Goal: Obtain resource: Download file/media

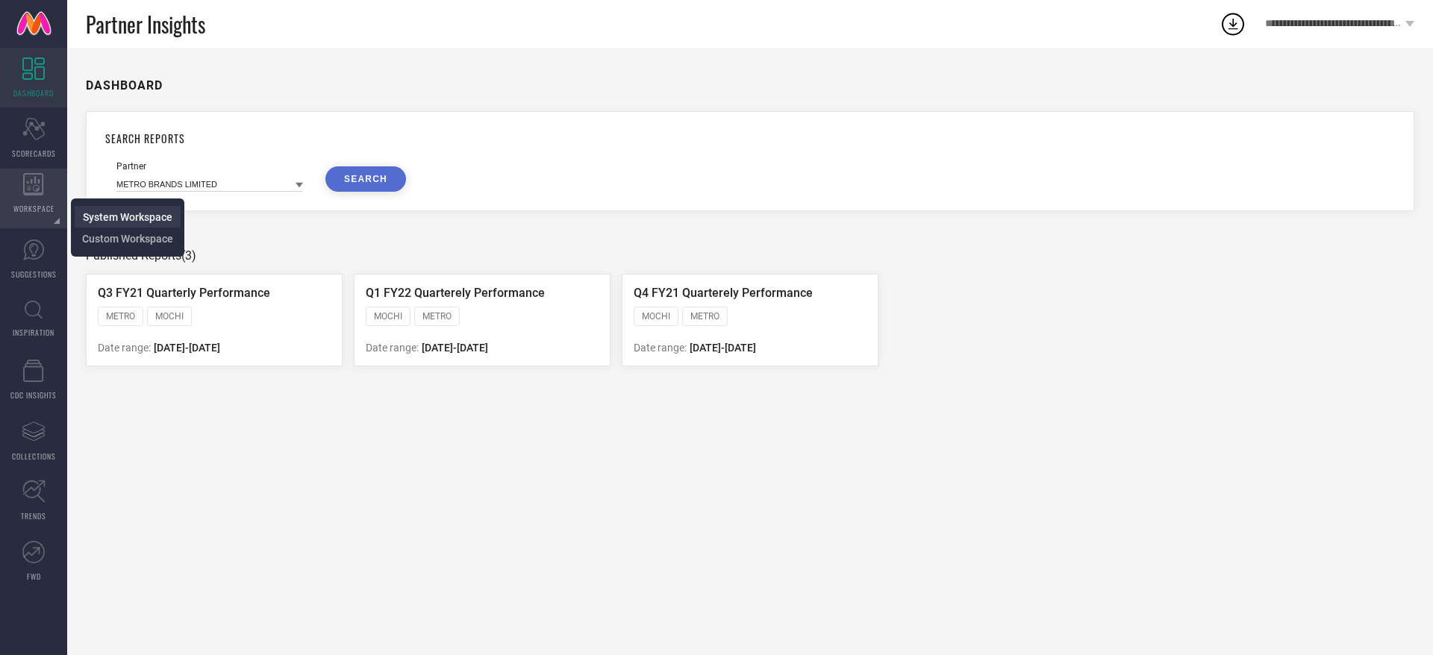
click at [127, 216] on span "System Workspace" at bounding box center [128, 217] width 90 height 12
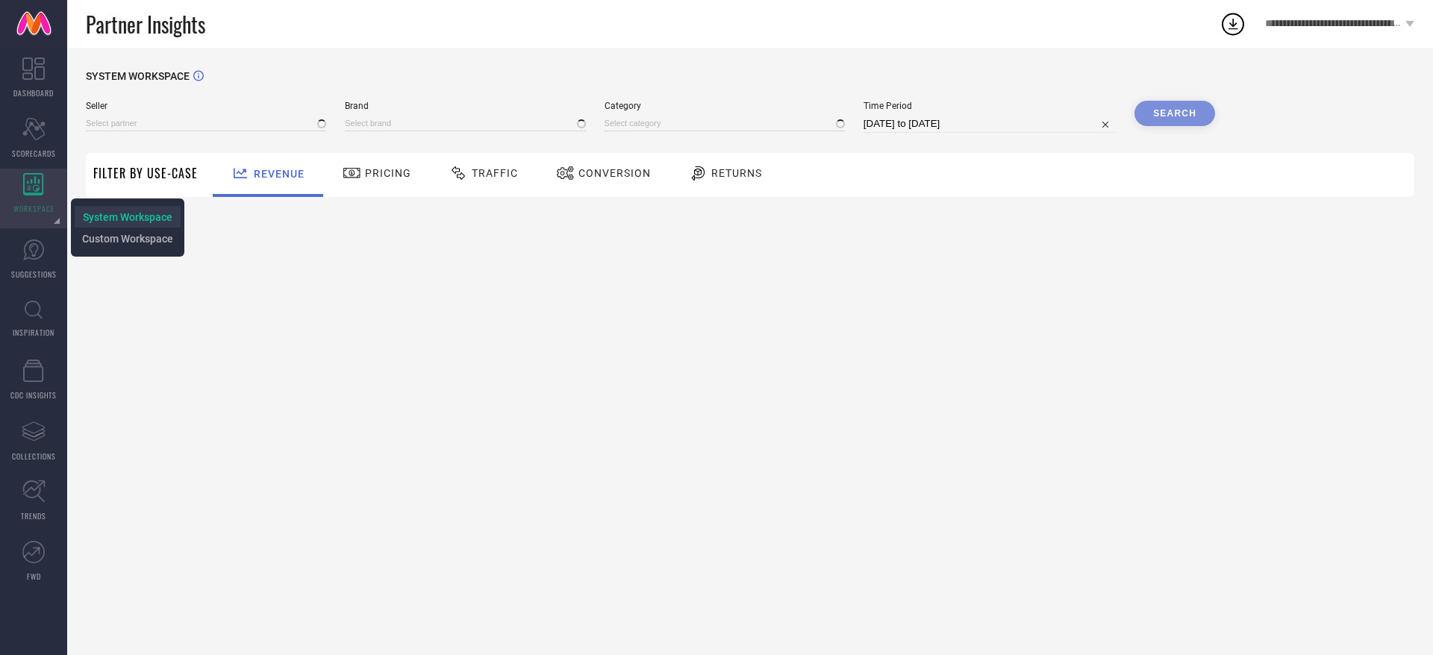
type input "All"
type input "1 STOP FASHION"
type input "All"
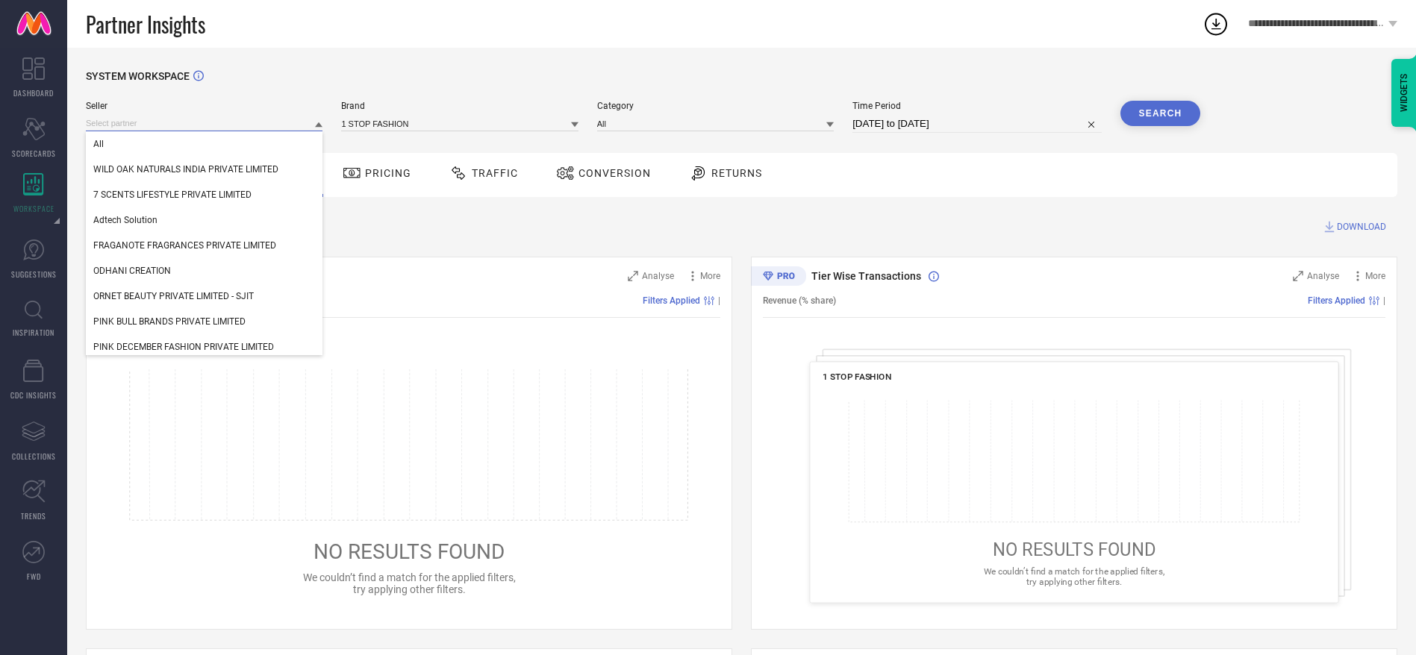
click at [223, 128] on input at bounding box center [204, 124] width 237 height 16
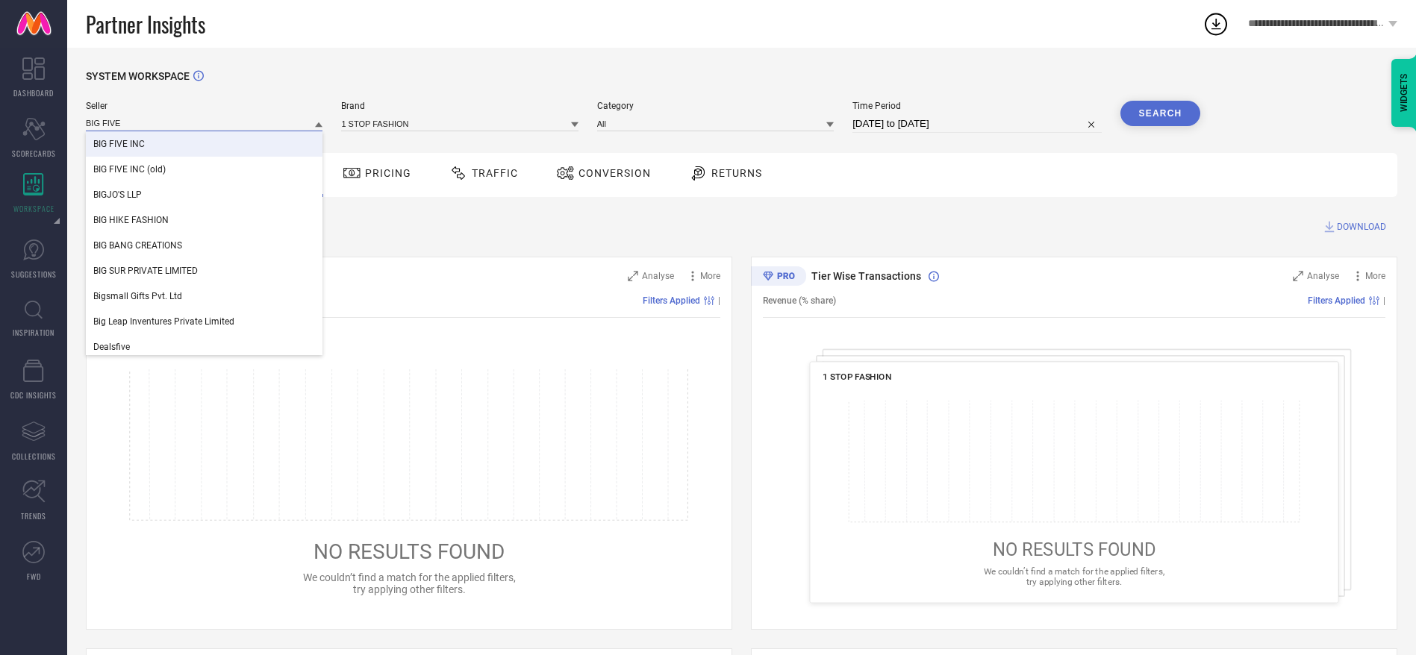
type input "BIG FIVE"
click at [219, 139] on div "BIG FIVE INC" at bounding box center [204, 143] width 237 height 25
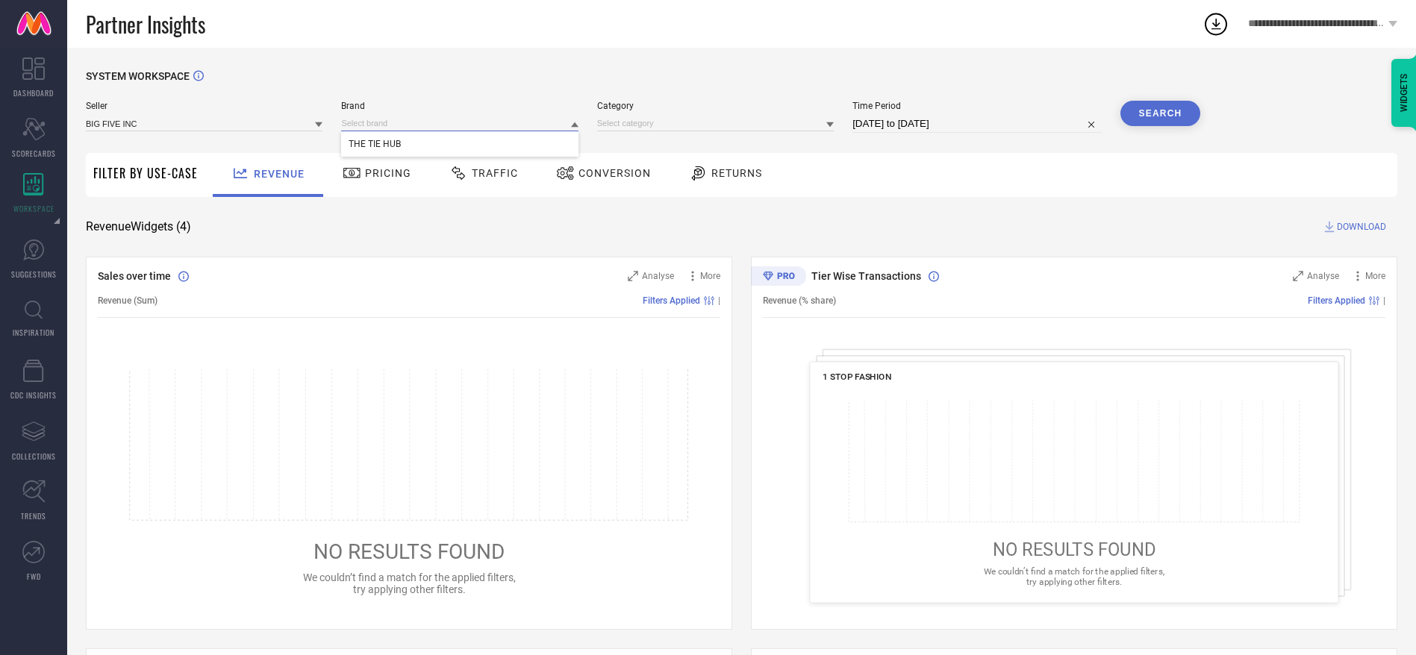
click at [357, 128] on input at bounding box center [459, 124] width 237 height 16
click at [374, 116] on input at bounding box center [459, 124] width 237 height 16
click at [386, 134] on div "THE TIE HUB" at bounding box center [459, 143] width 237 height 25
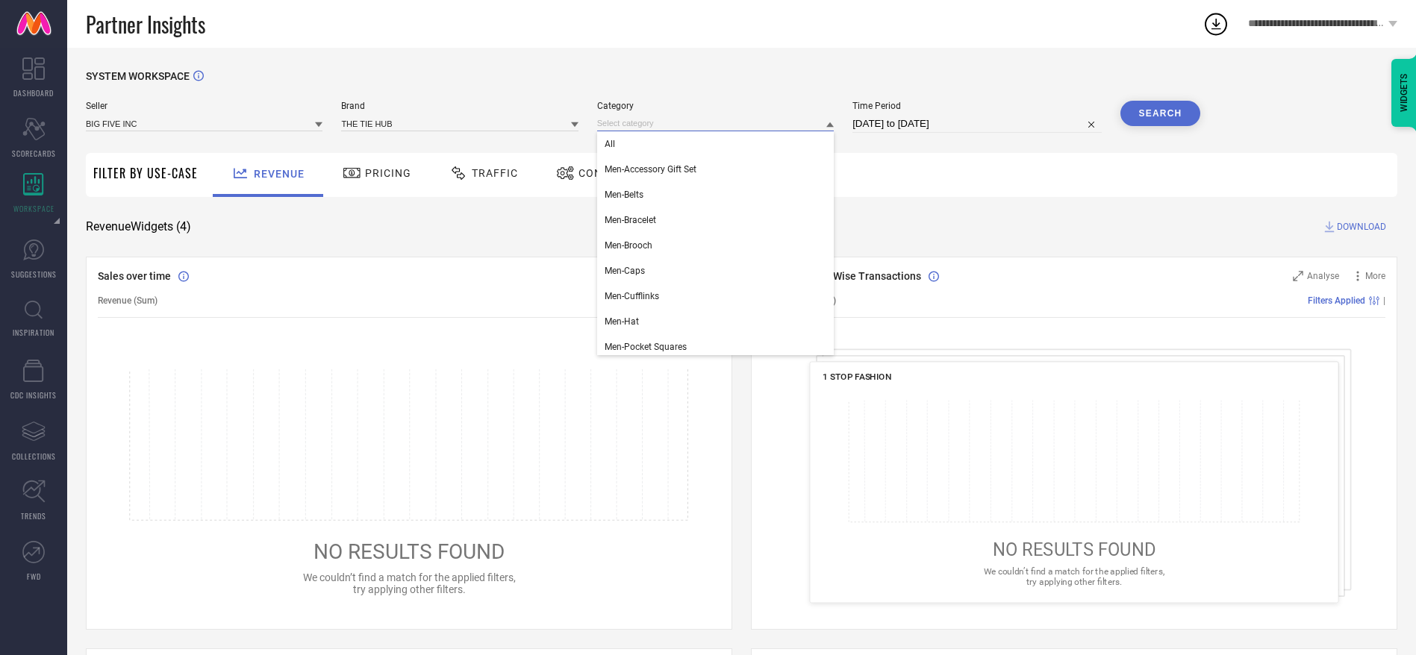
click at [617, 128] on input at bounding box center [715, 124] width 237 height 16
click at [621, 137] on div "All" at bounding box center [715, 143] width 237 height 25
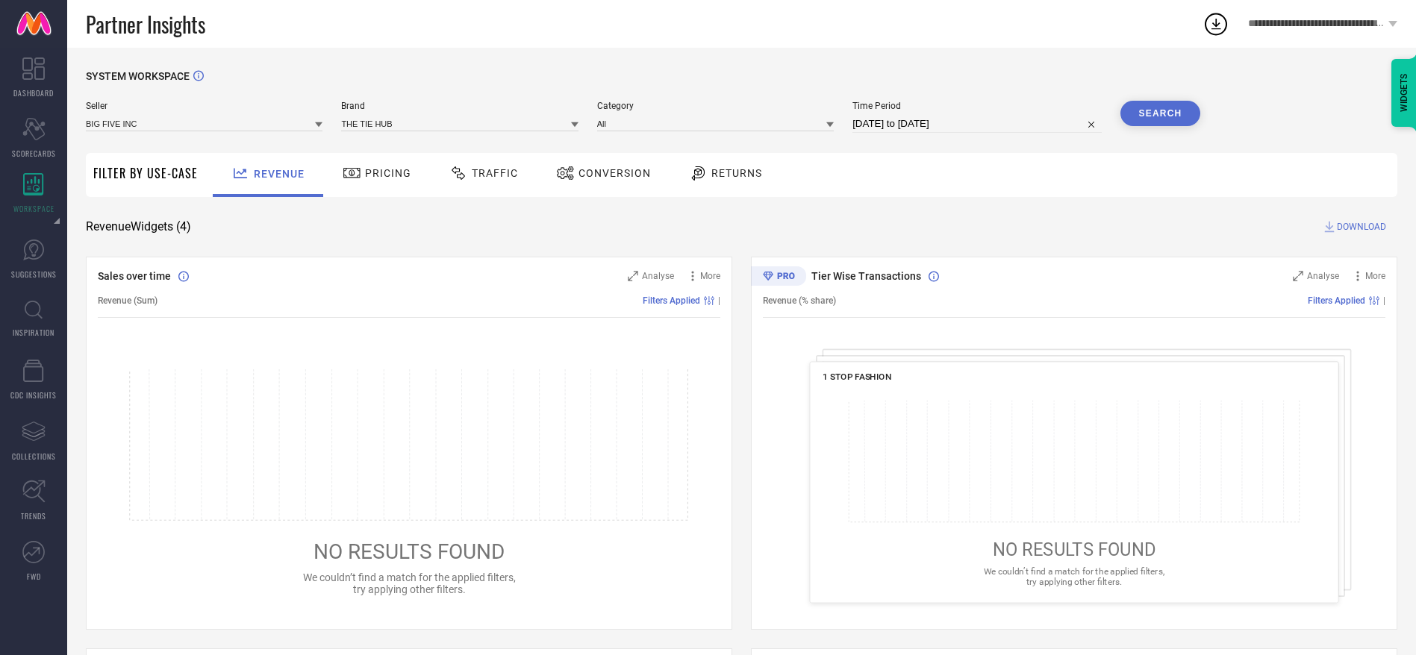
select select "8"
select select "2025"
select select "9"
select select "2025"
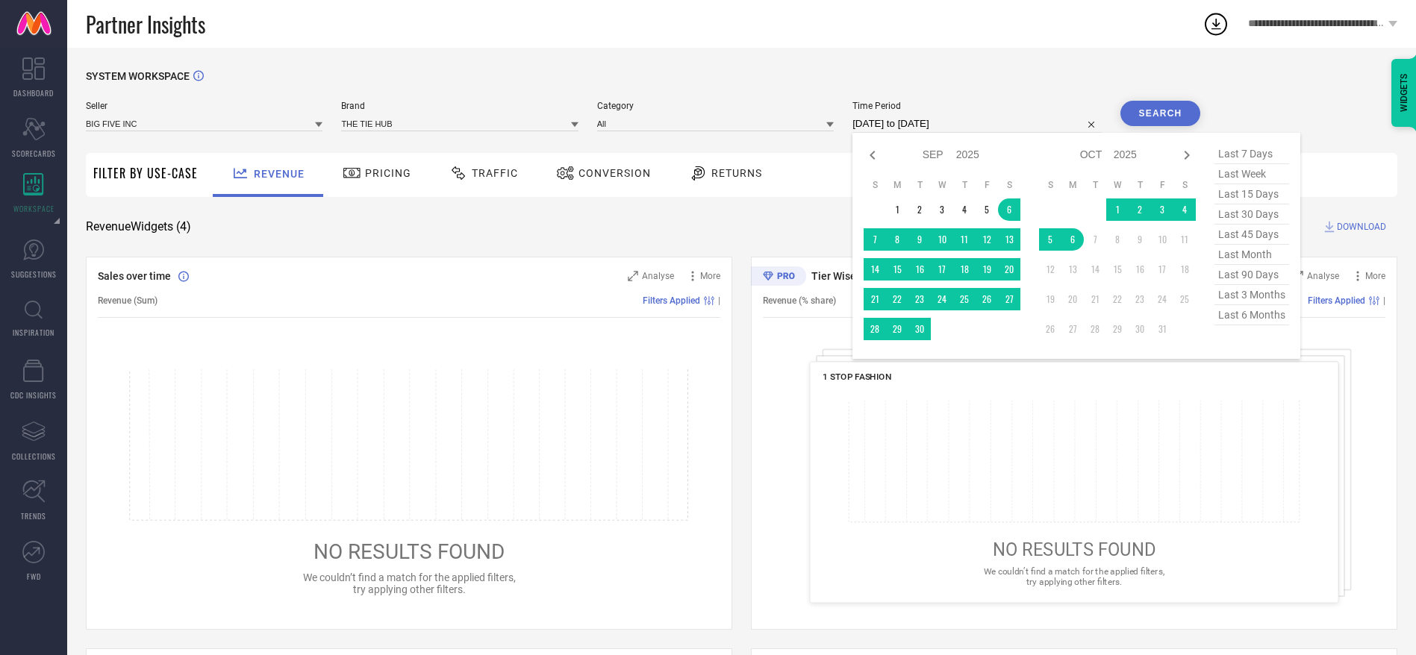
click at [875, 125] on input "[DATE] to [DATE]" at bounding box center [976, 124] width 249 height 18
click at [1233, 305] on span "last 3 months" at bounding box center [1251, 295] width 75 height 20
type input "[DATE] to [DATE]"
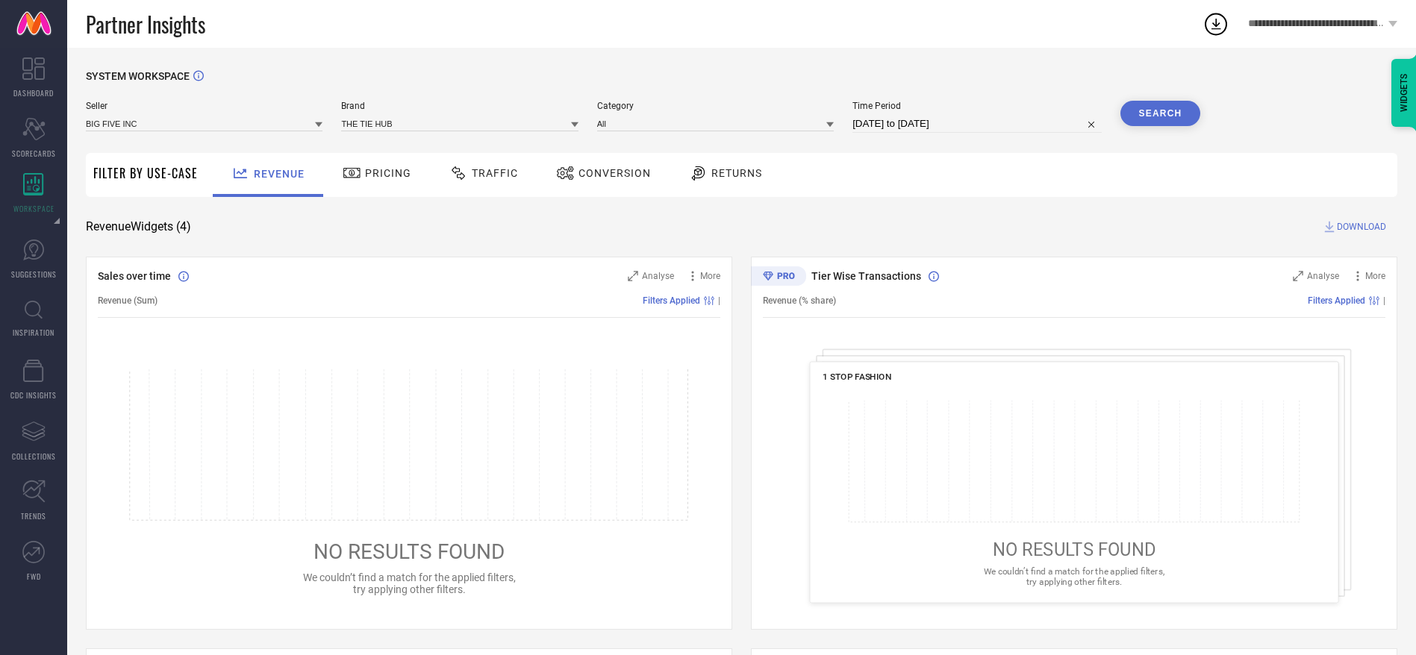
select select "6"
select select "2025"
select select "7"
select select "2025"
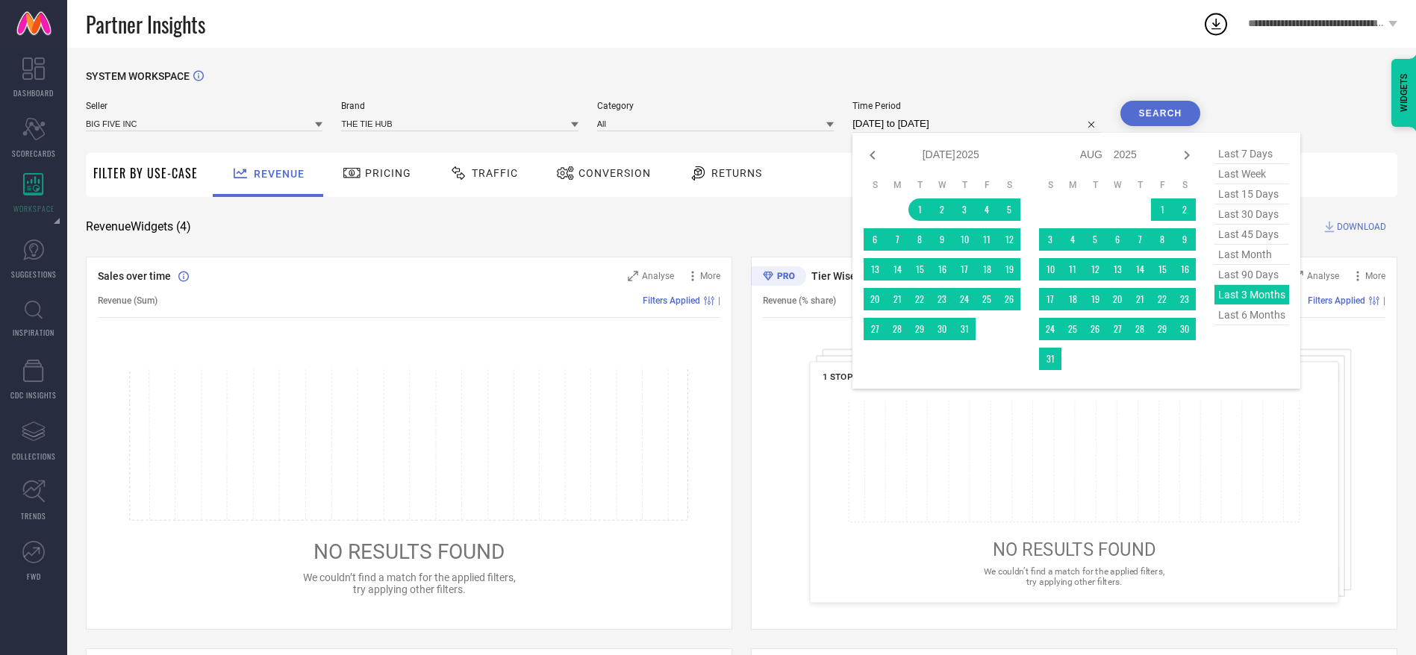
click at [1031, 119] on input "[DATE] to [DATE]" at bounding box center [976, 124] width 249 height 18
click at [1131, 110] on button "Search" at bounding box center [1160, 113] width 81 height 25
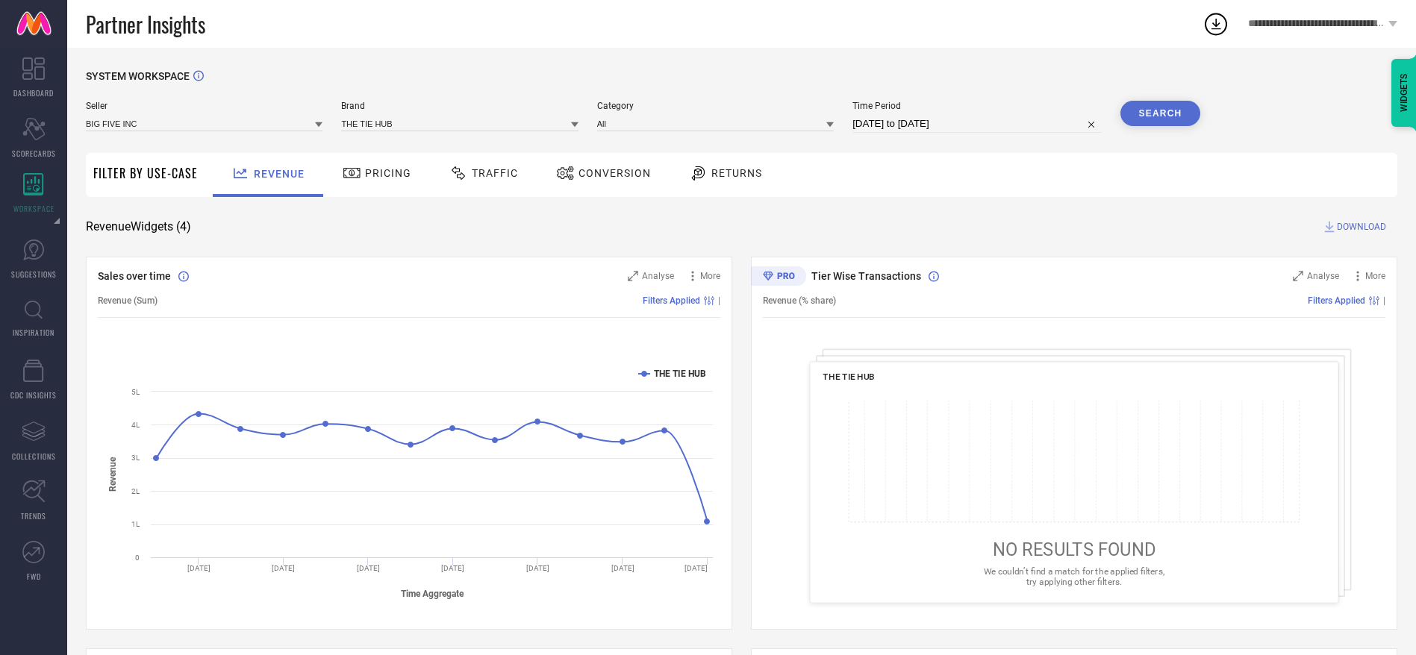
click at [493, 183] on div "Traffic" at bounding box center [484, 172] width 76 height 25
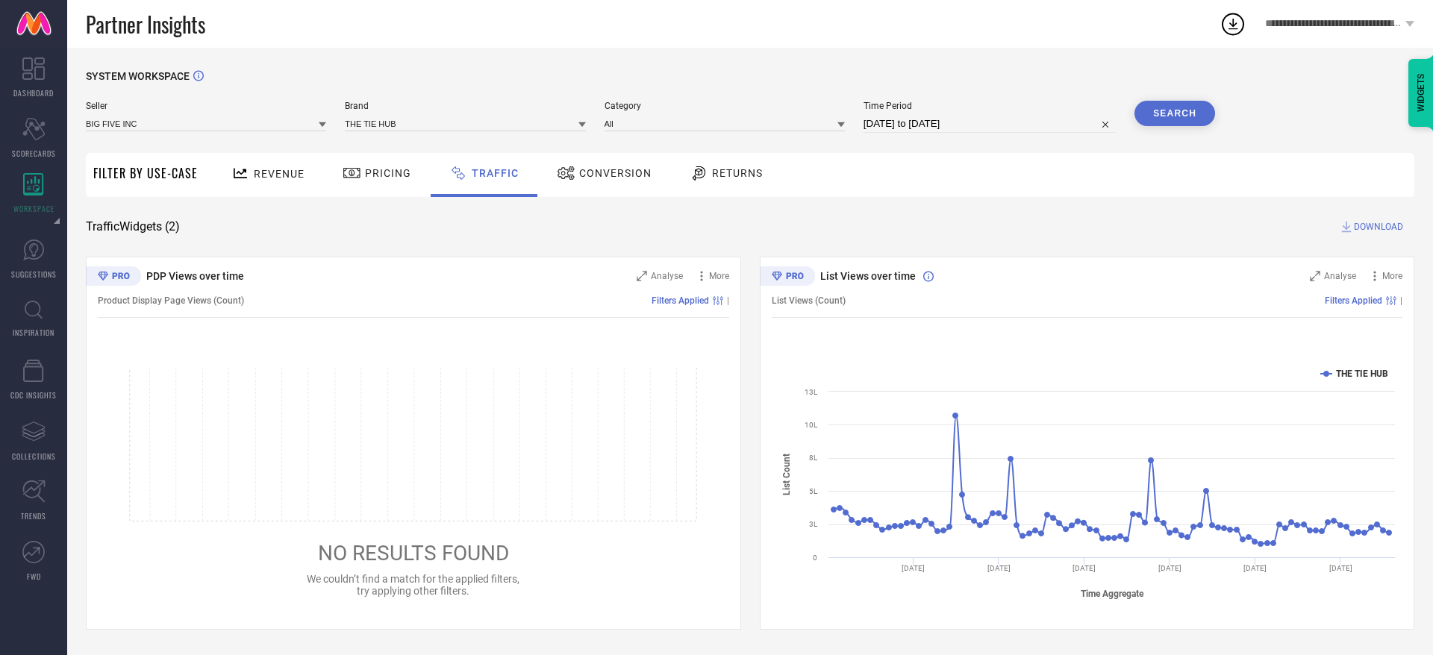
click at [571, 177] on icon at bounding box center [566, 173] width 19 height 18
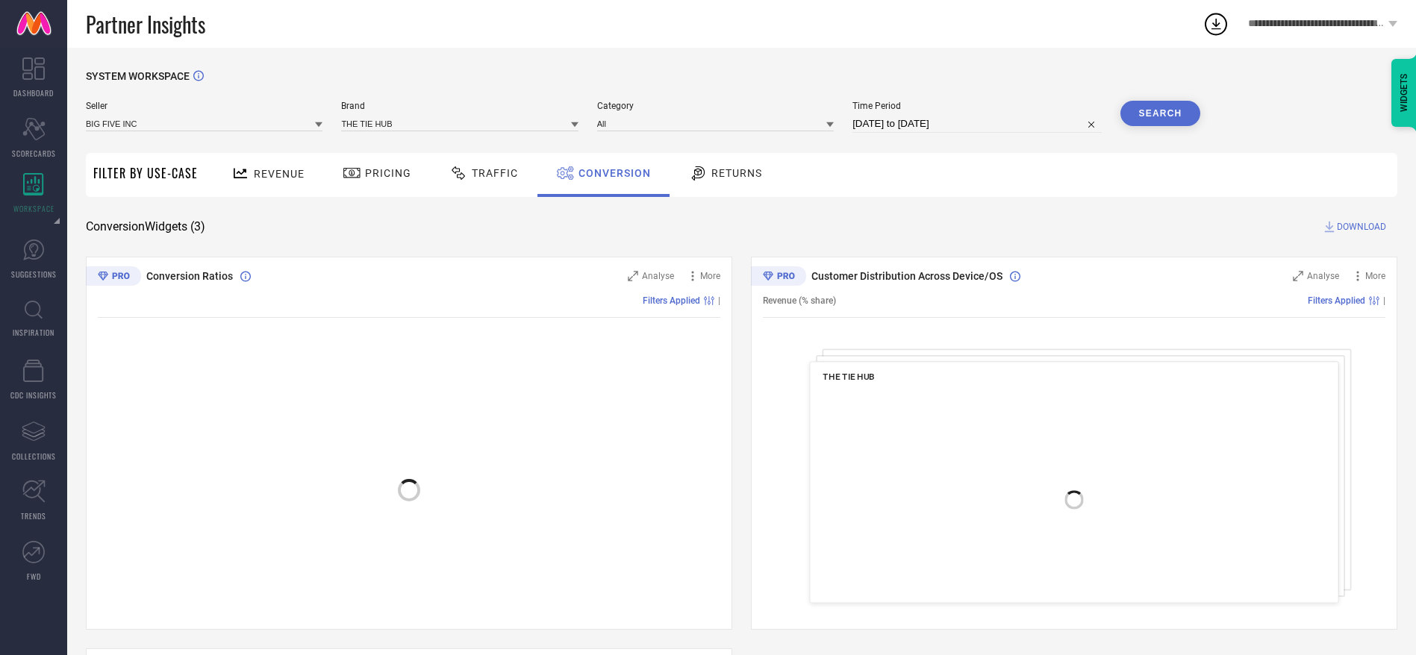
click at [492, 177] on span "Traffic" at bounding box center [495, 173] width 46 height 12
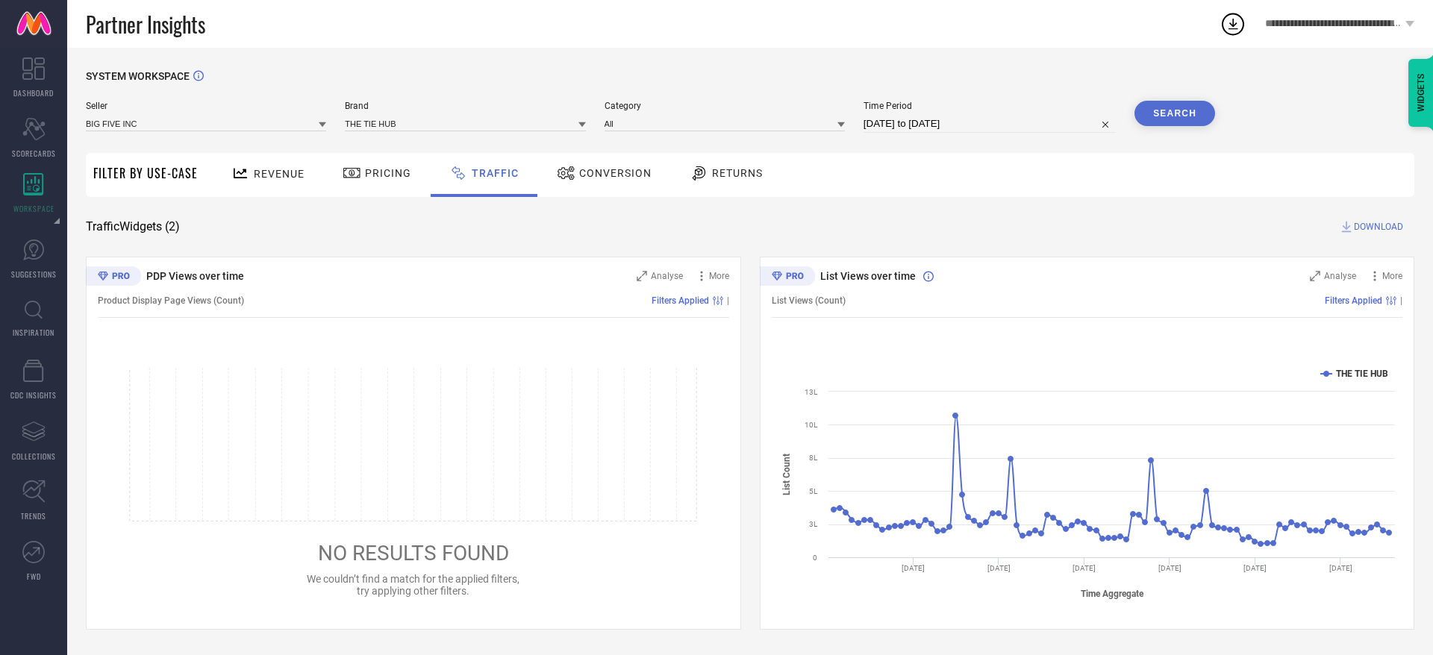
click at [1373, 223] on span "DOWNLOAD" at bounding box center [1378, 226] width 49 height 15
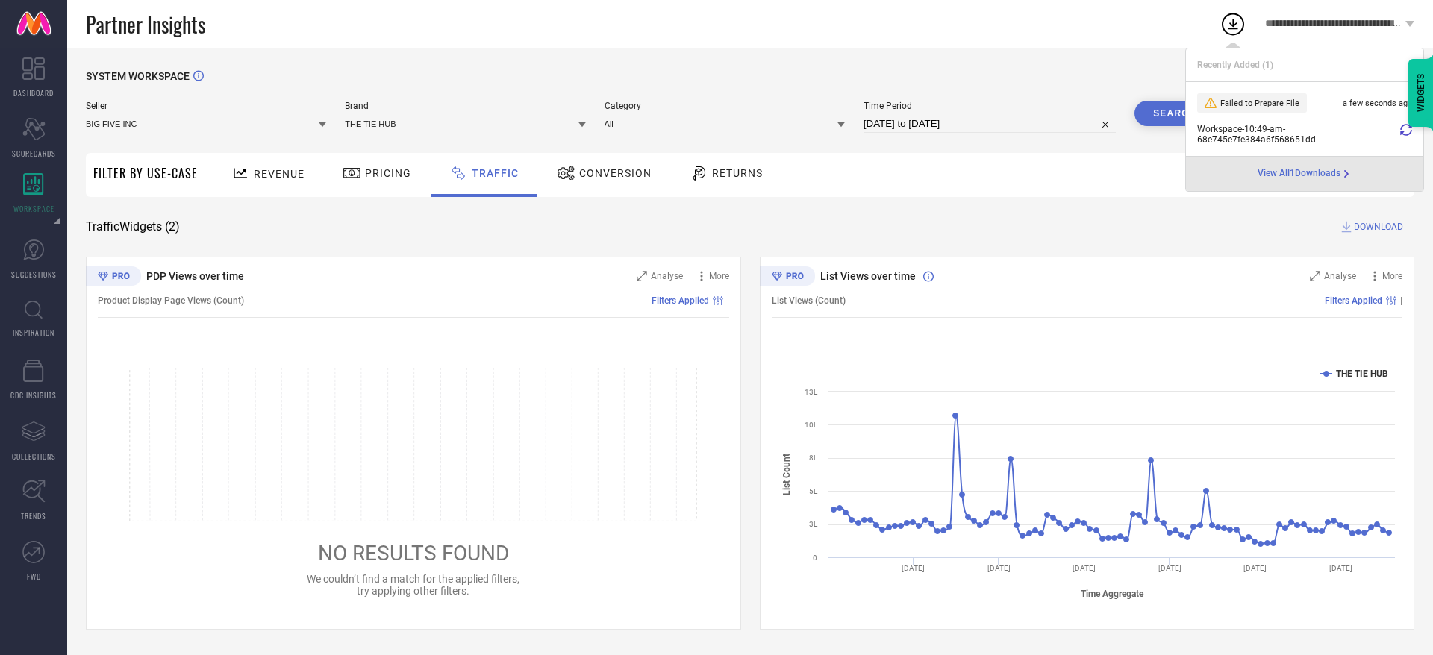
click at [1408, 133] on icon at bounding box center [1406, 130] width 12 height 12
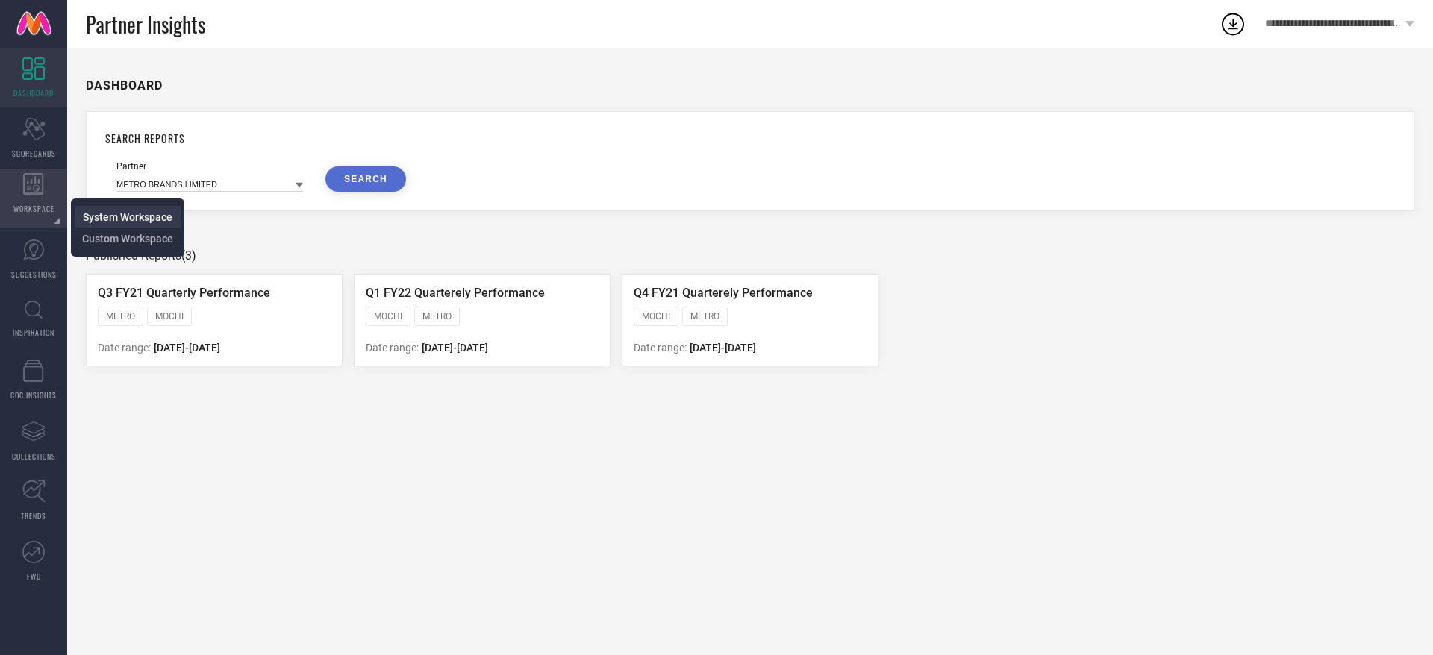
click at [110, 211] on span "System Workspace" at bounding box center [128, 217] width 90 height 12
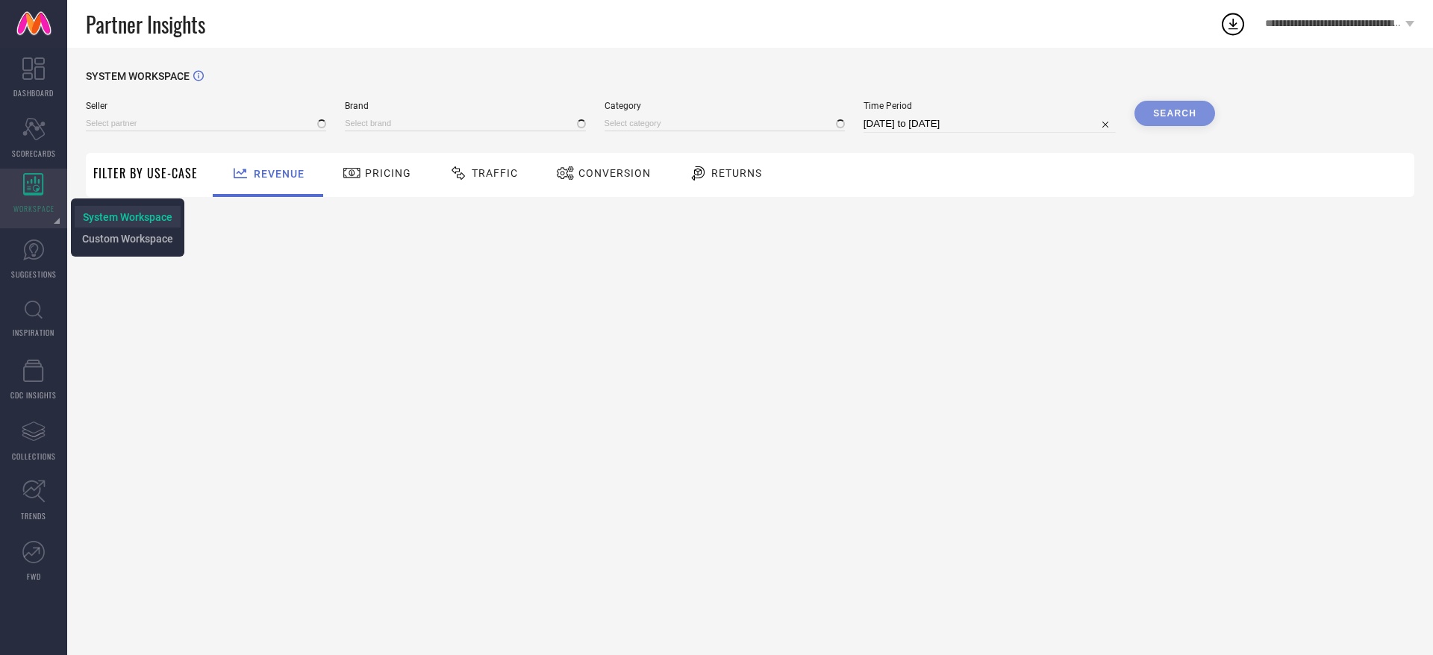
type input "All"
type input "1 STOP FASHION"
type input "All"
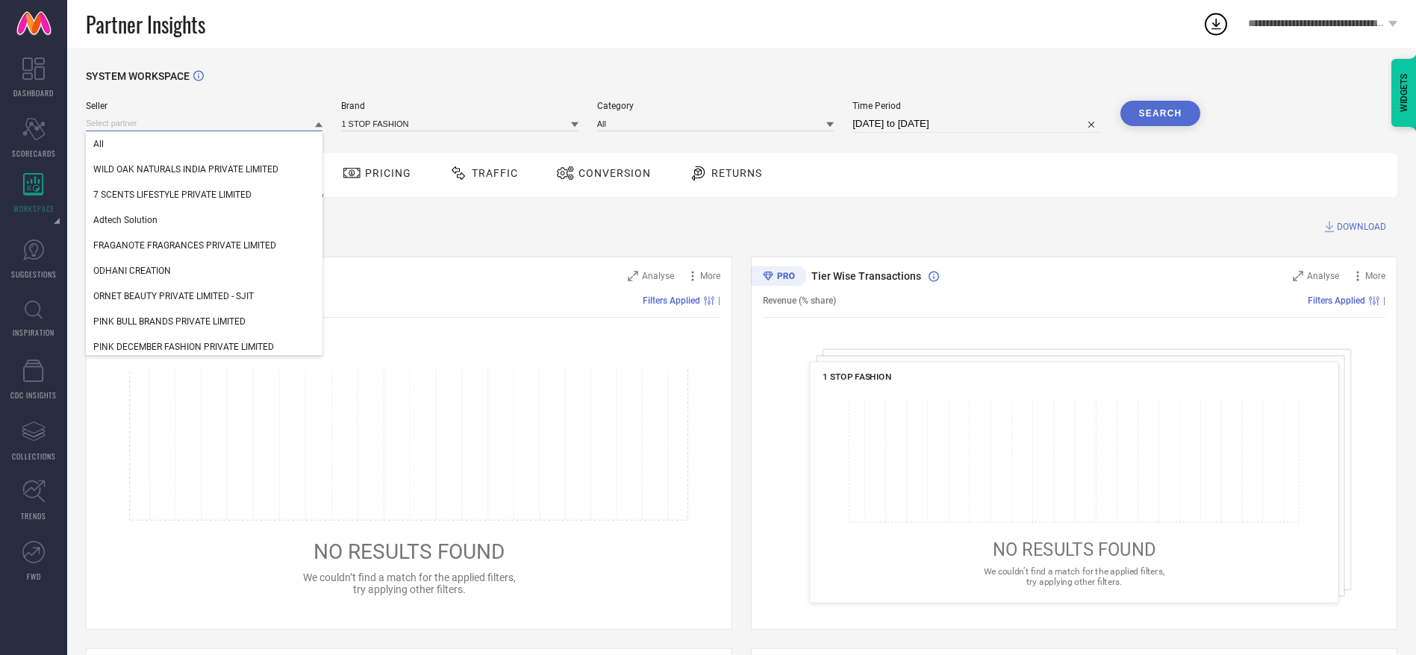
click at [113, 119] on input at bounding box center [204, 124] width 237 height 16
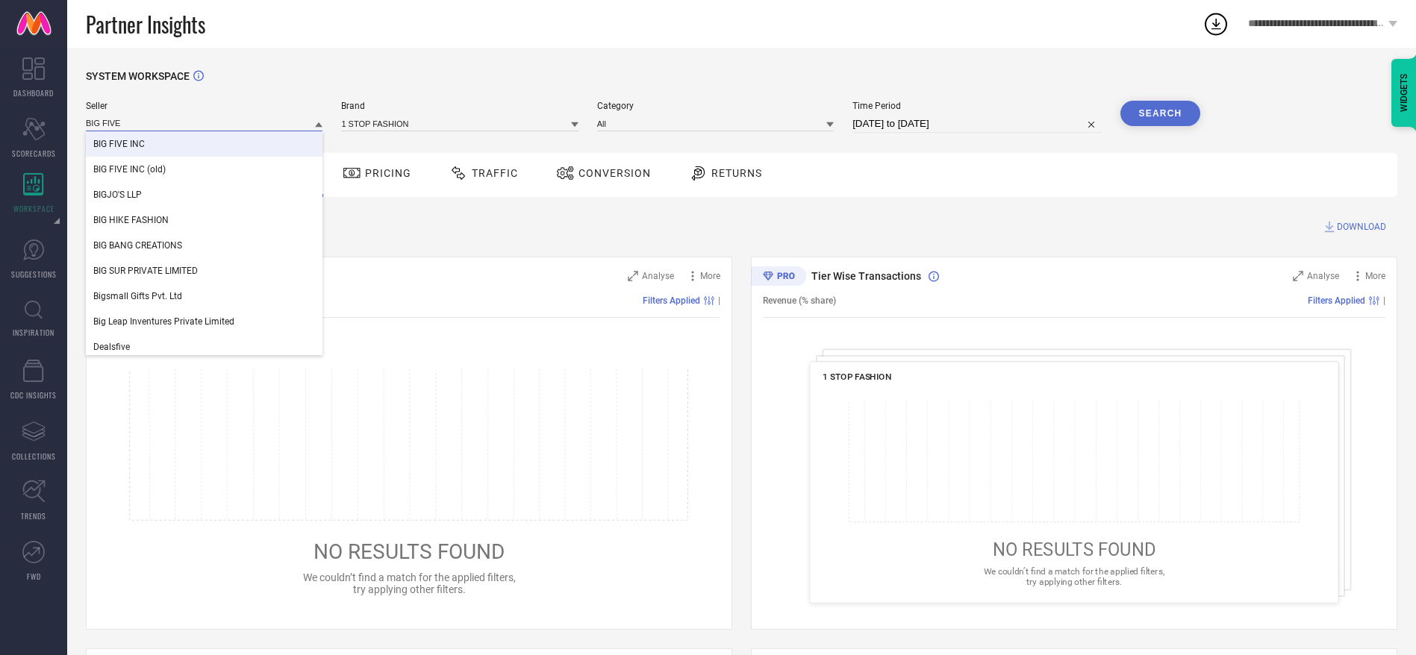
type input "BIG FIVE"
click at [149, 148] on div "BIG FIVE INC" at bounding box center [204, 143] width 237 height 25
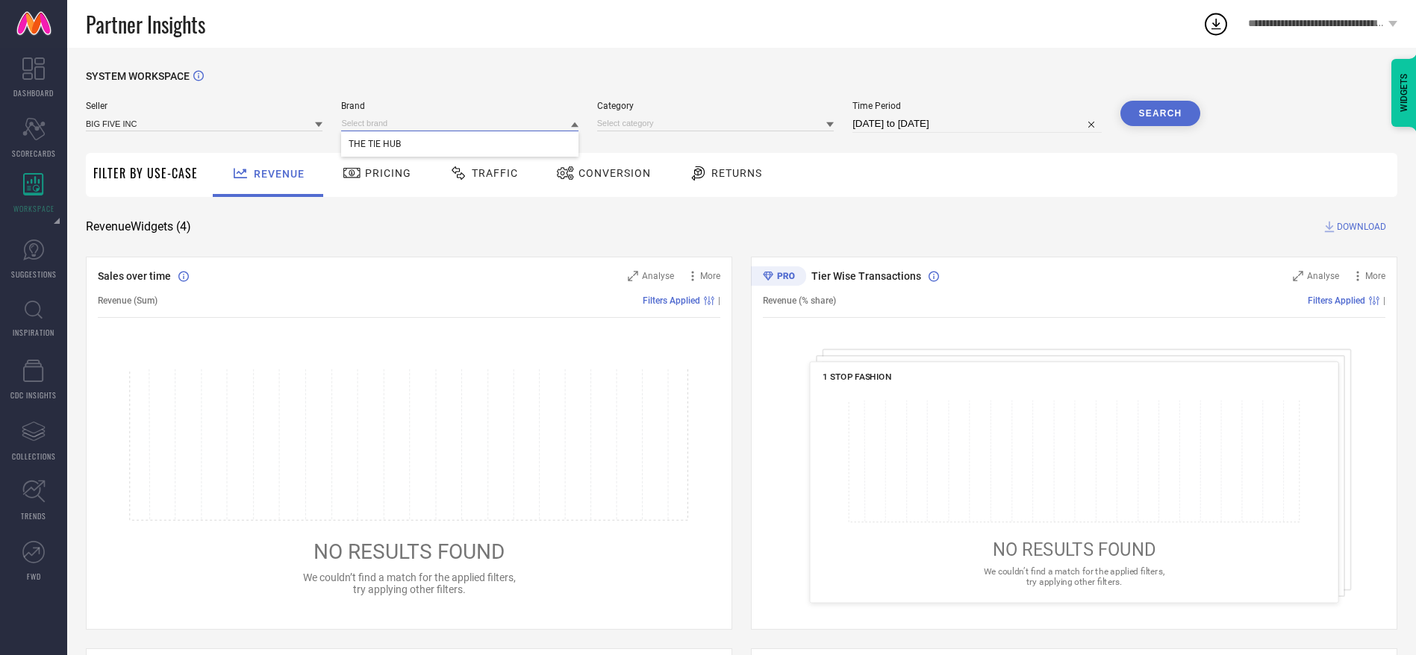
click at [428, 125] on input at bounding box center [459, 124] width 237 height 16
click at [430, 128] on input at bounding box center [459, 124] width 237 height 16
click at [430, 141] on div "THE TIE HUB" at bounding box center [459, 143] width 237 height 25
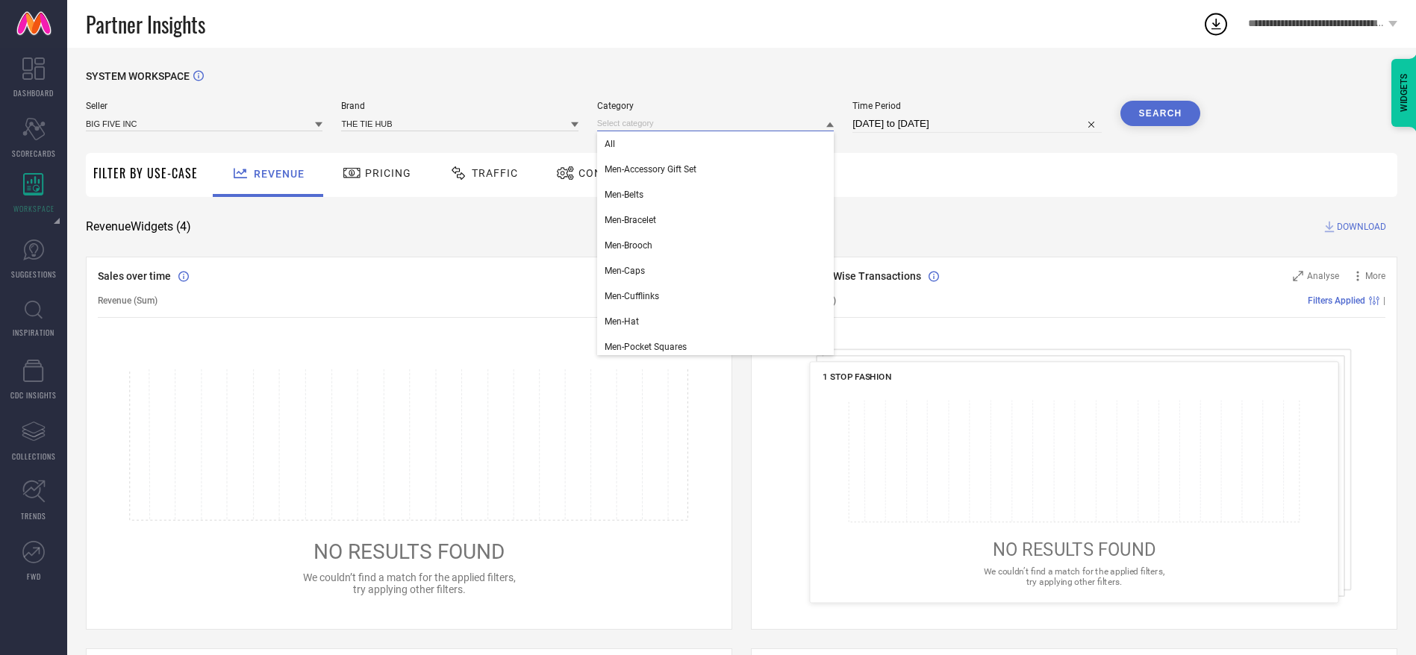
click at [666, 120] on input at bounding box center [715, 124] width 237 height 16
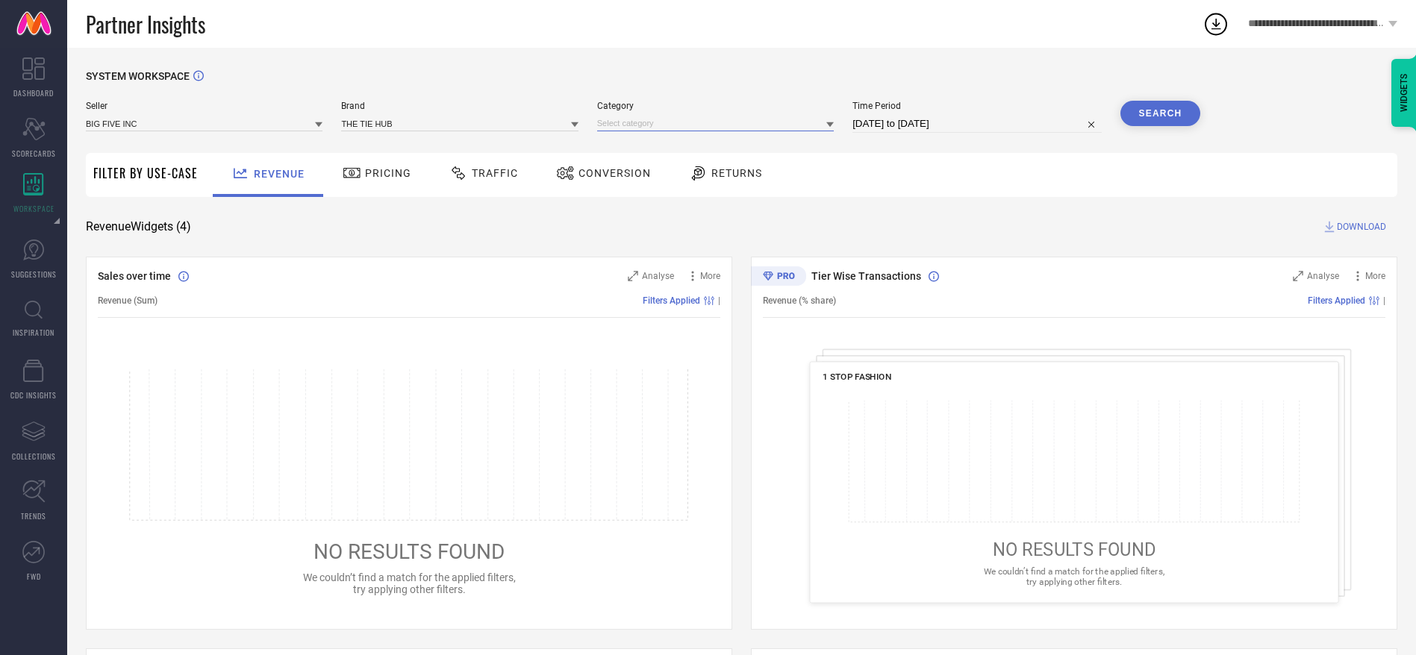
click at [667, 126] on input at bounding box center [715, 124] width 237 height 16
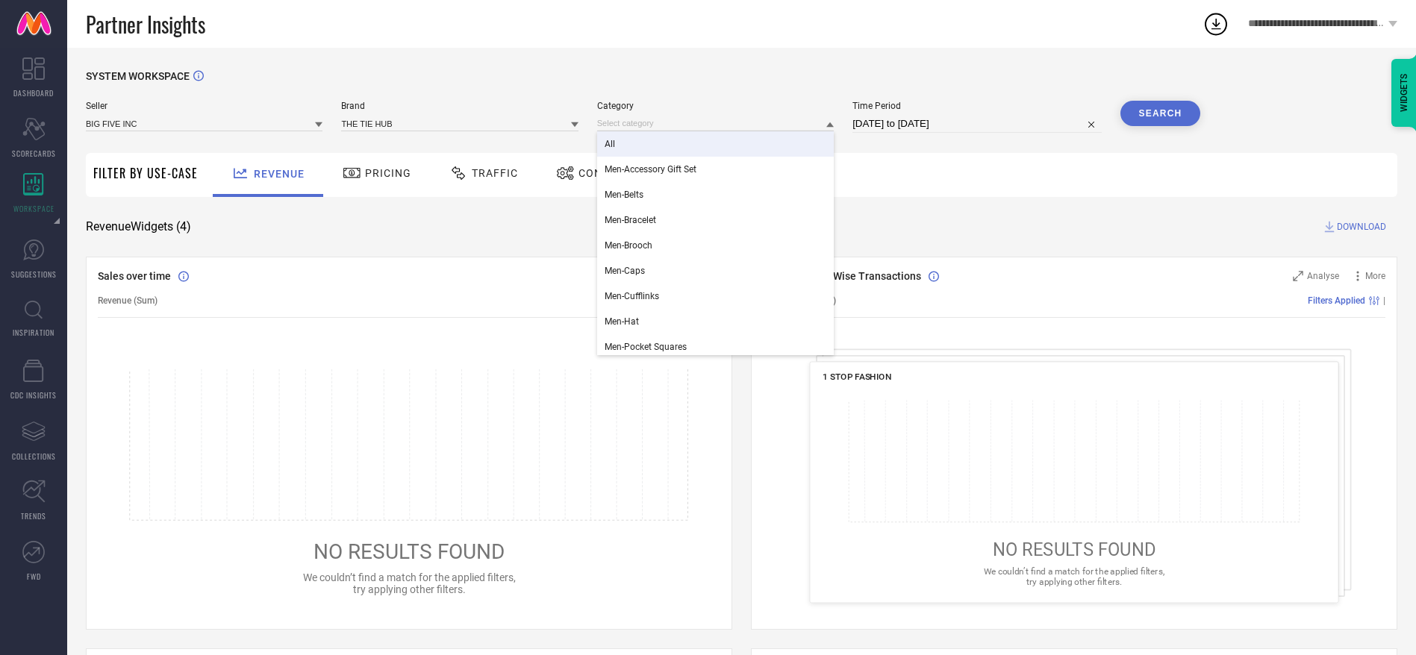
click at [667, 137] on div "All" at bounding box center [715, 143] width 237 height 25
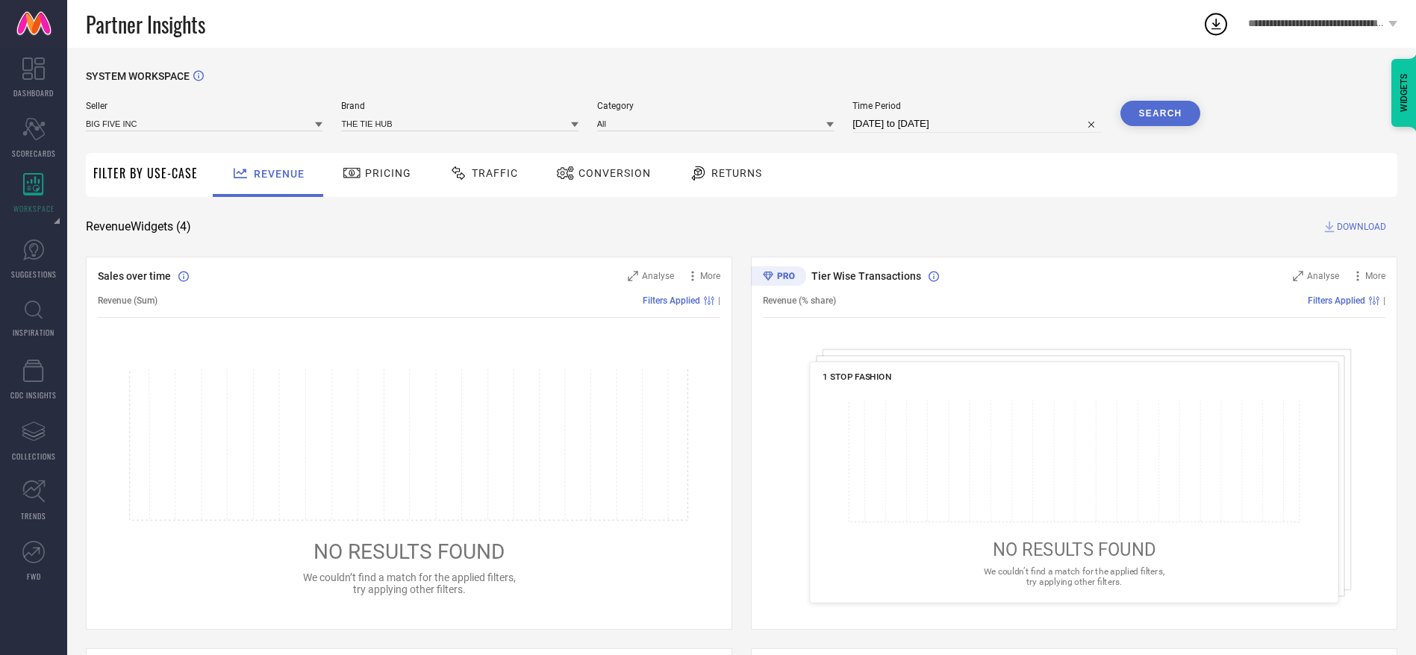
select select "8"
select select "2025"
select select "9"
select select "2025"
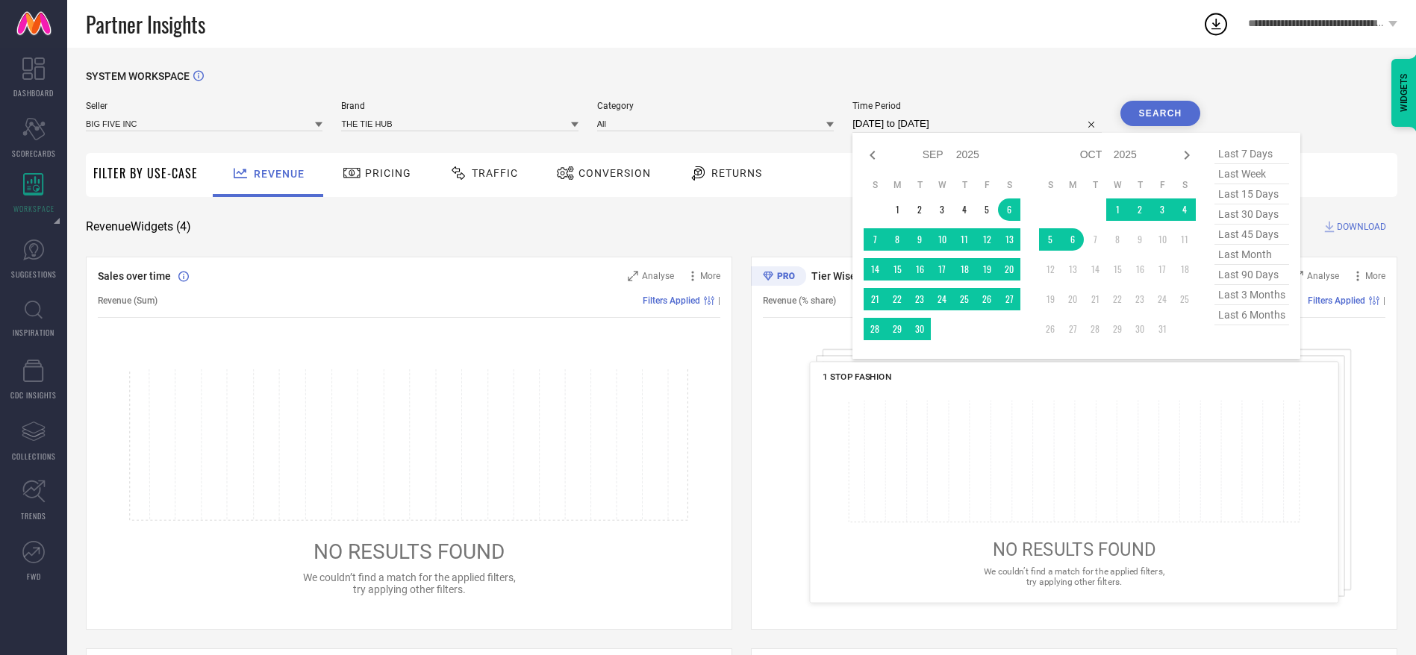
click at [973, 122] on input "[DATE] to [DATE]" at bounding box center [976, 124] width 249 height 18
click at [1235, 305] on span "last 3 months" at bounding box center [1251, 295] width 75 height 20
type input "[DATE] to [DATE]"
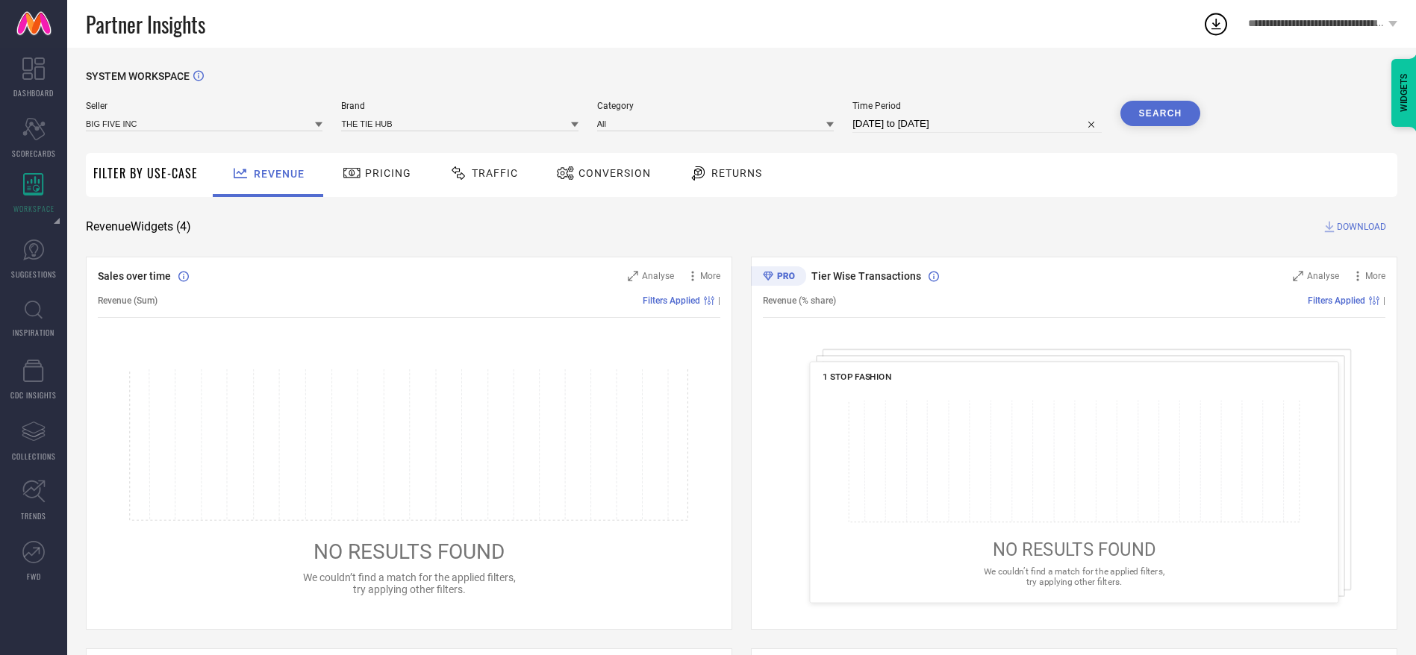
click at [1181, 118] on button "Search" at bounding box center [1160, 113] width 81 height 25
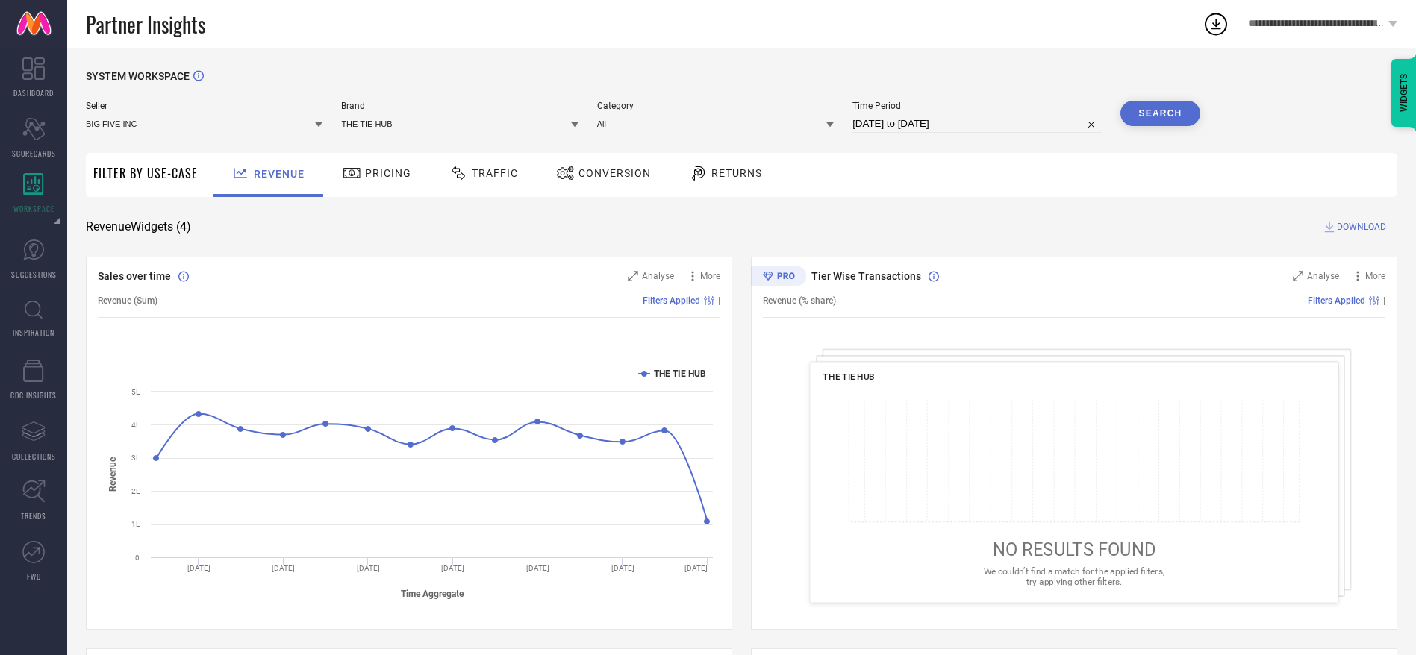
click at [485, 177] on span "Traffic" at bounding box center [495, 173] width 46 height 12
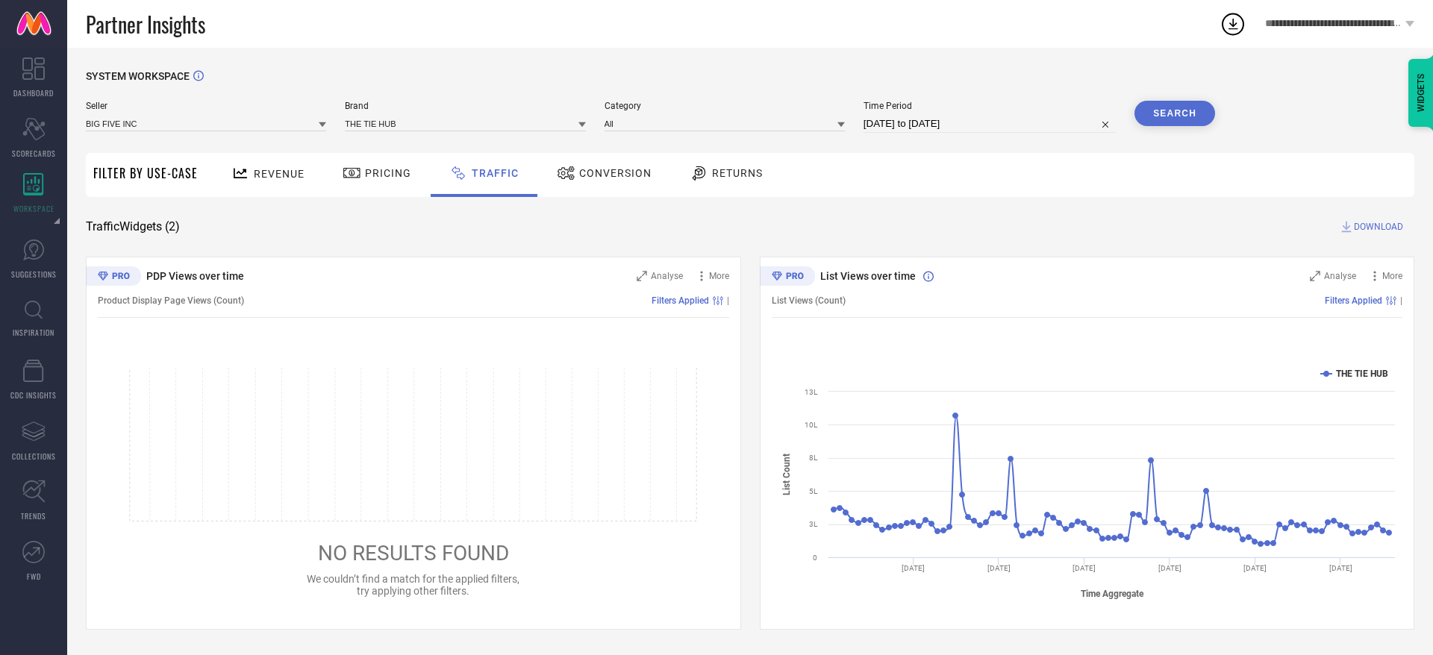
click at [1375, 226] on span "DOWNLOAD" at bounding box center [1378, 226] width 49 height 15
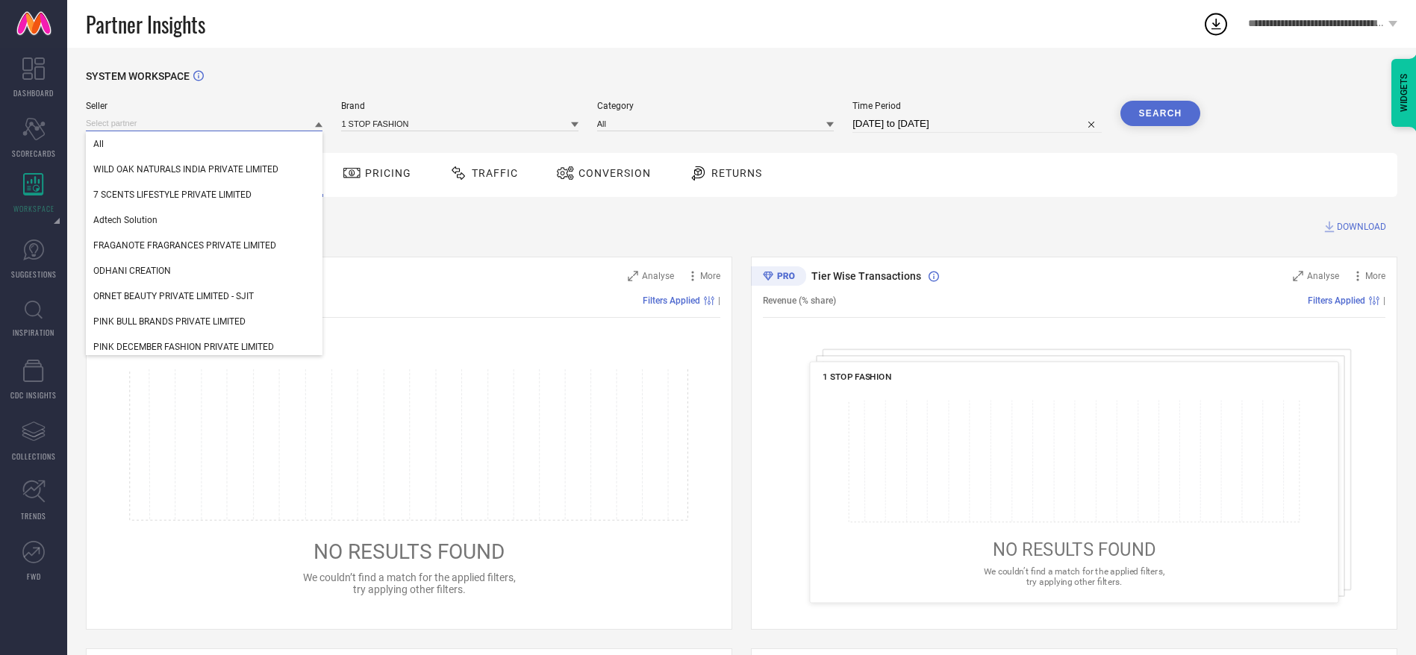
click at [190, 129] on input at bounding box center [204, 124] width 237 height 16
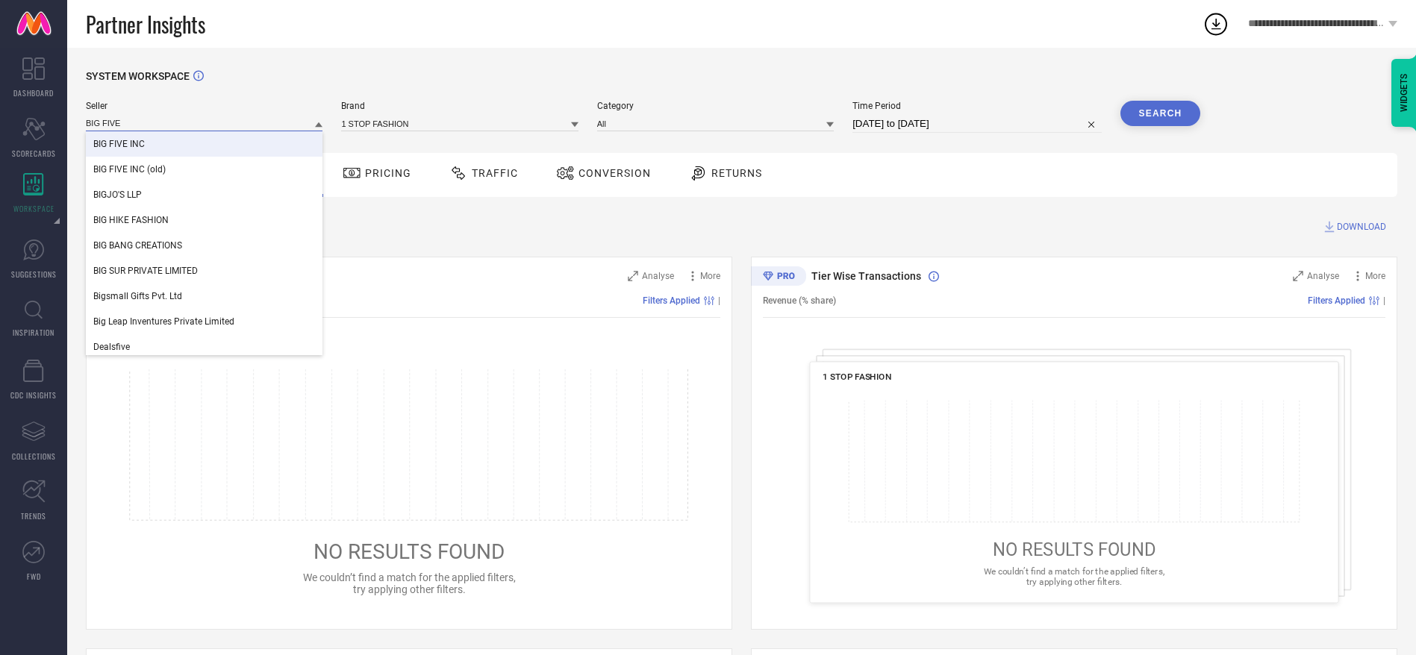
type input "BIG FIVE"
click at [186, 133] on div "BIG FIVE INC" at bounding box center [204, 143] width 237 height 25
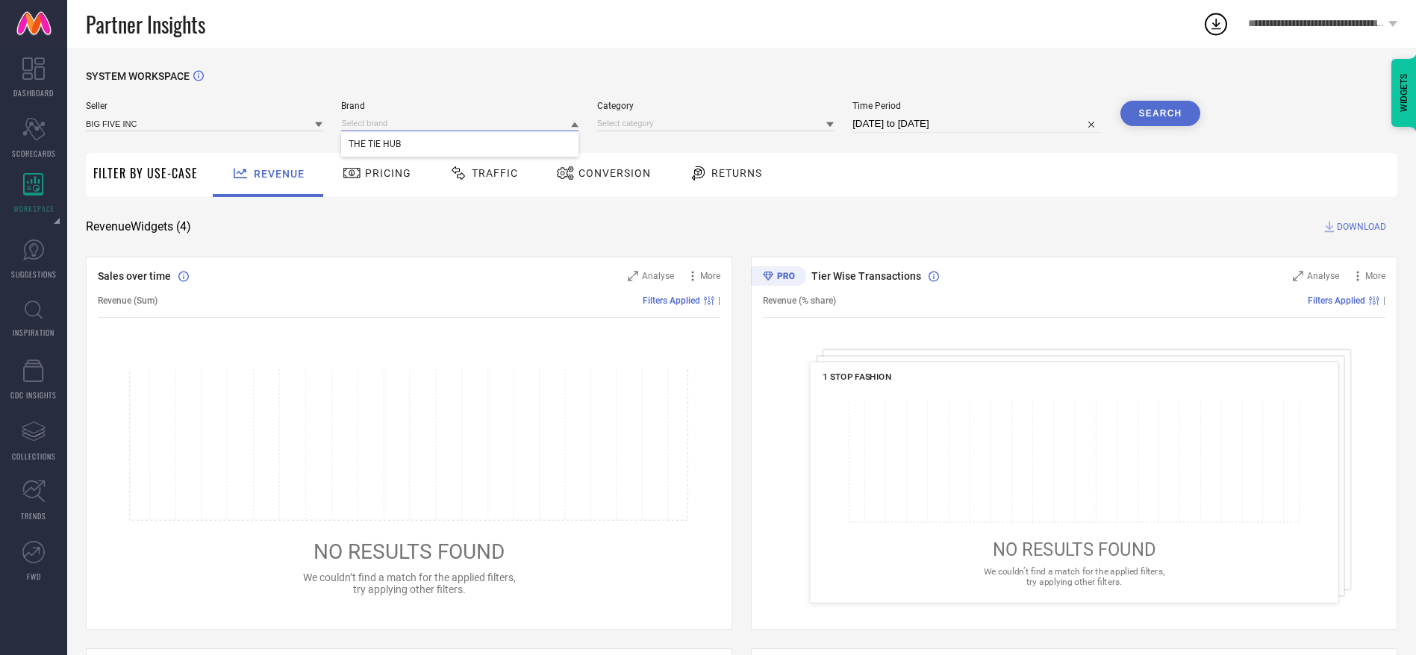
click at [375, 122] on input at bounding box center [459, 124] width 237 height 16
click at [386, 124] on input at bounding box center [459, 124] width 237 height 16
click at [388, 149] on span "THE TIE HUB" at bounding box center [375, 144] width 52 height 10
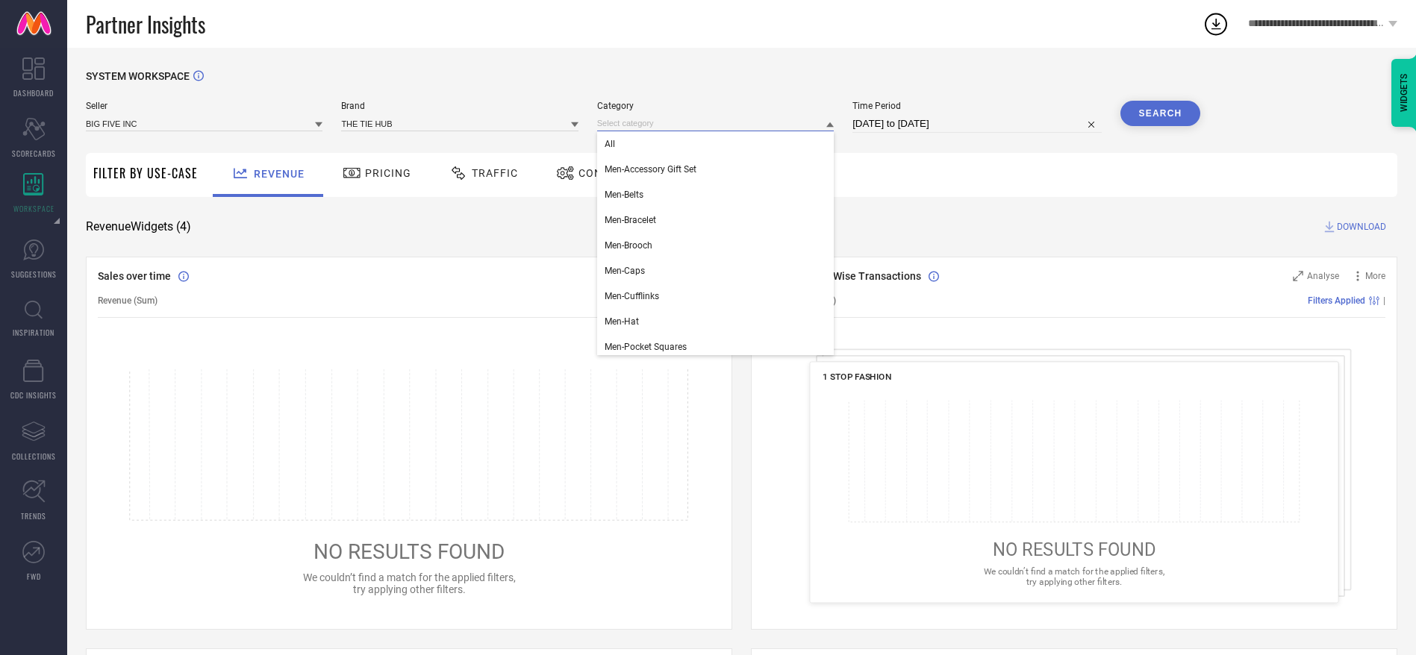
click at [665, 124] on input at bounding box center [715, 124] width 237 height 16
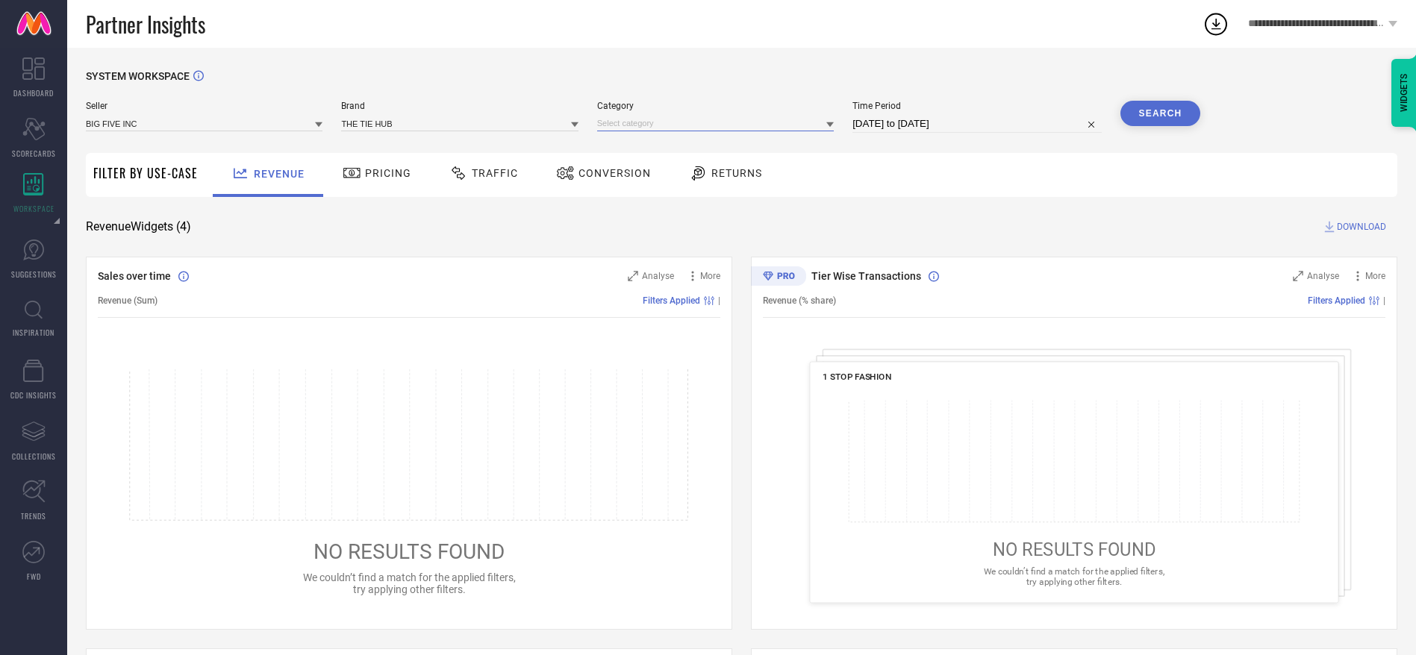
click at [676, 127] on input at bounding box center [715, 124] width 237 height 16
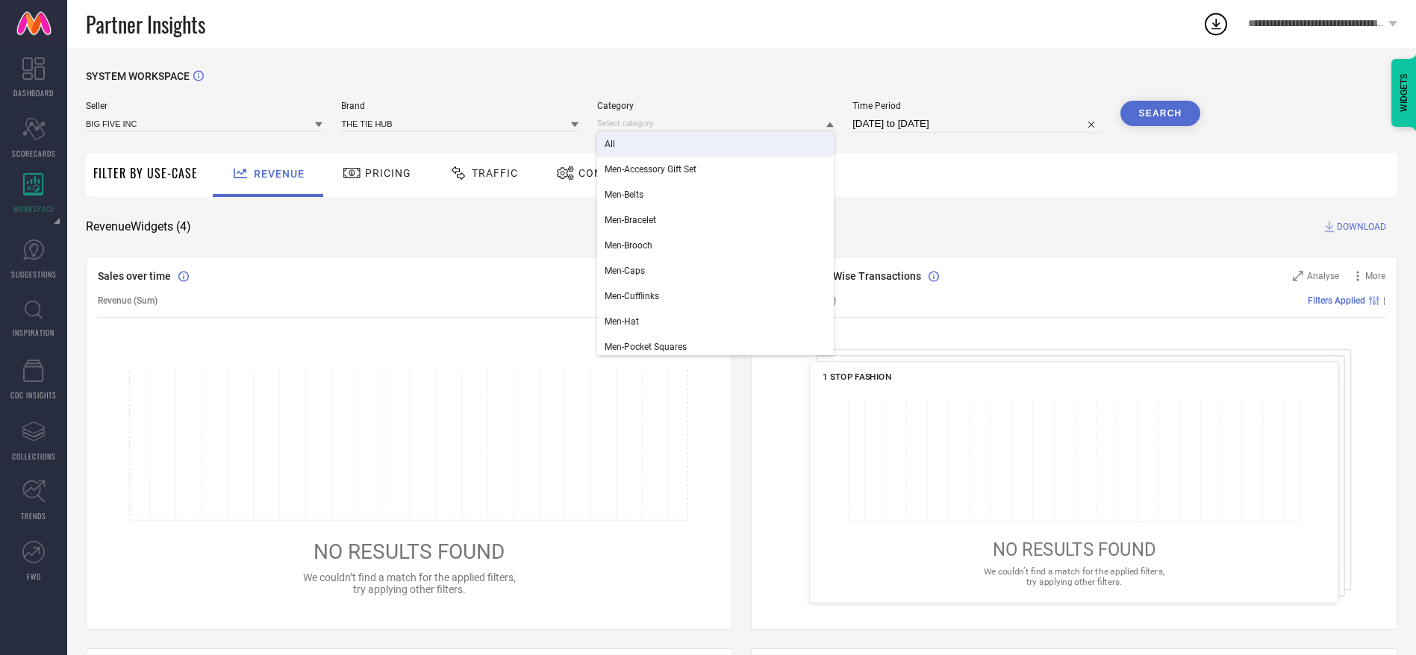
click at [675, 140] on div "All" at bounding box center [715, 143] width 237 height 25
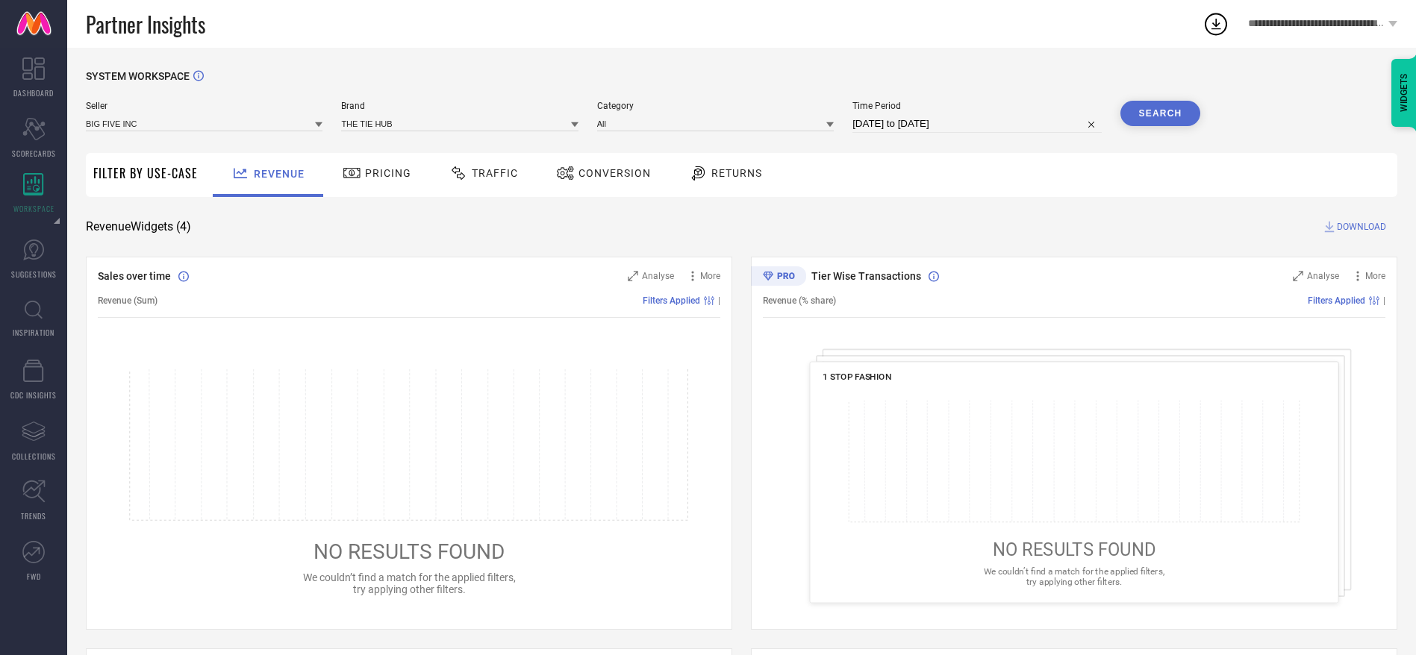
click at [878, 122] on input "[DATE] to [DATE]" at bounding box center [976, 124] width 249 height 18
select select "8"
select select "2025"
select select "9"
select select "2025"
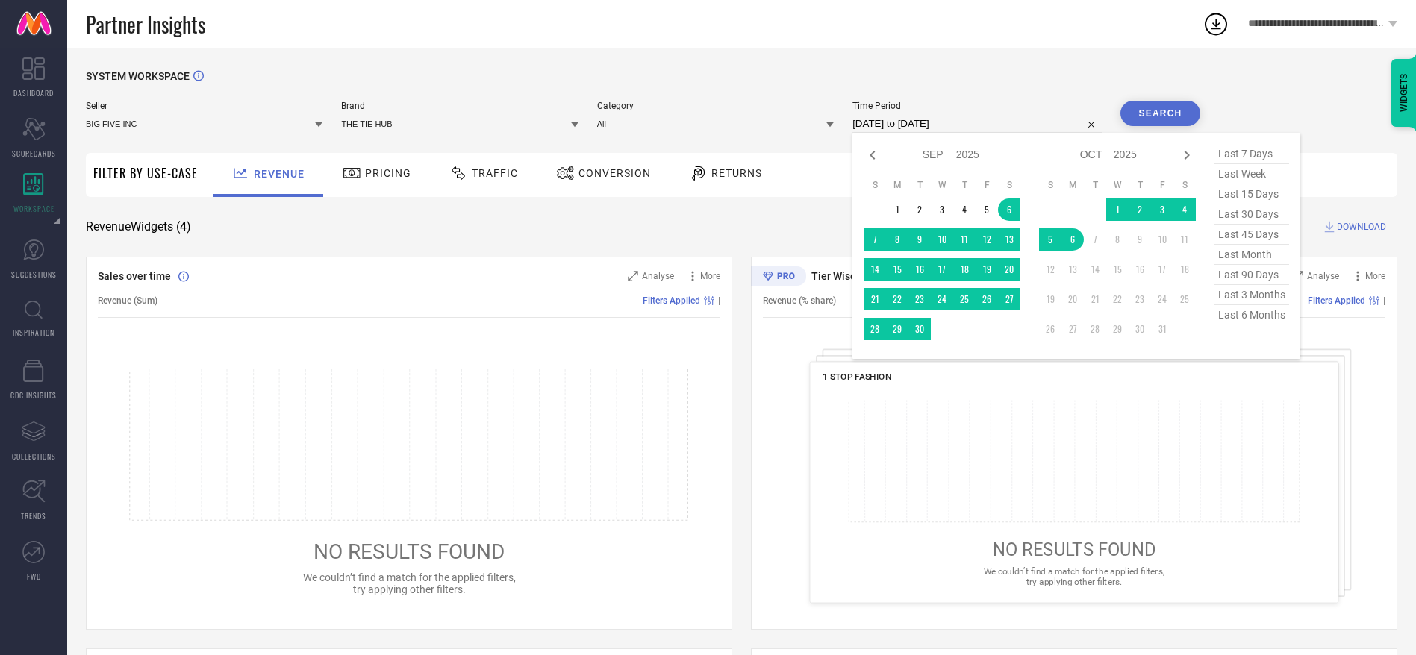
click at [1228, 293] on span "last 3 months" at bounding box center [1251, 295] width 75 height 20
type input "[DATE] to [DATE]"
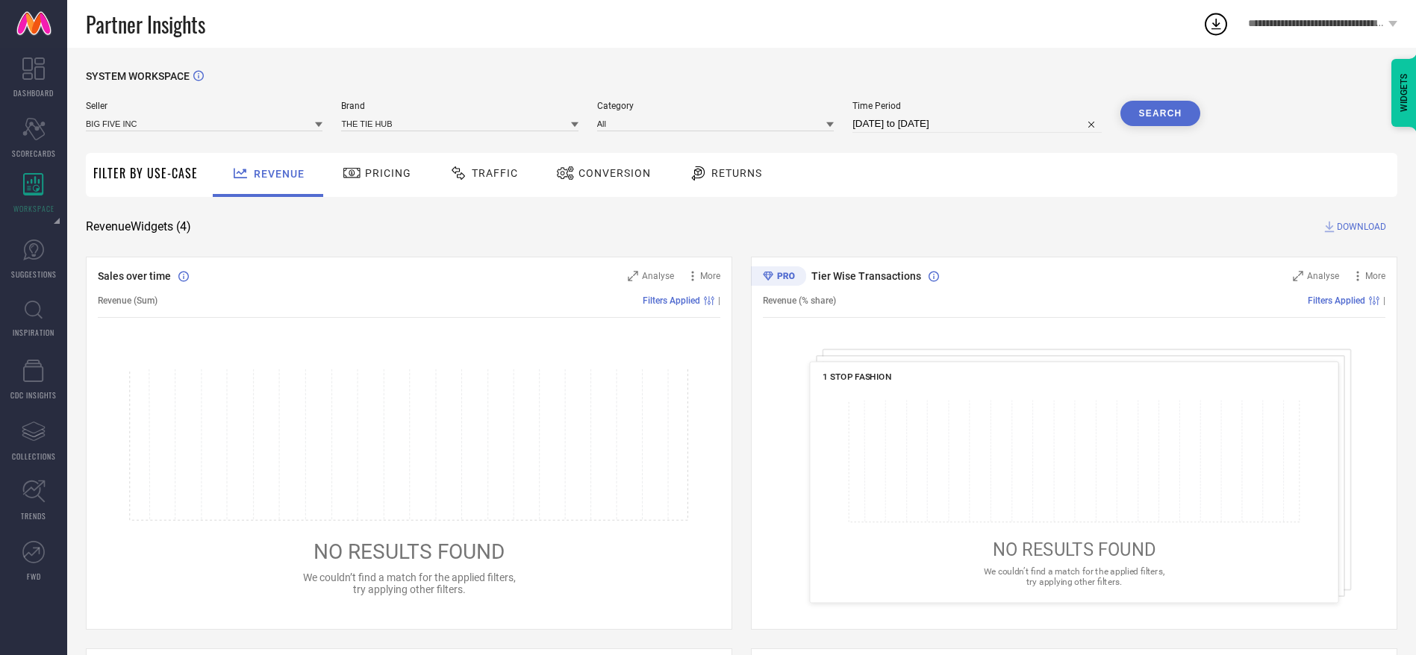
click at [1149, 110] on button "Search" at bounding box center [1160, 113] width 81 height 25
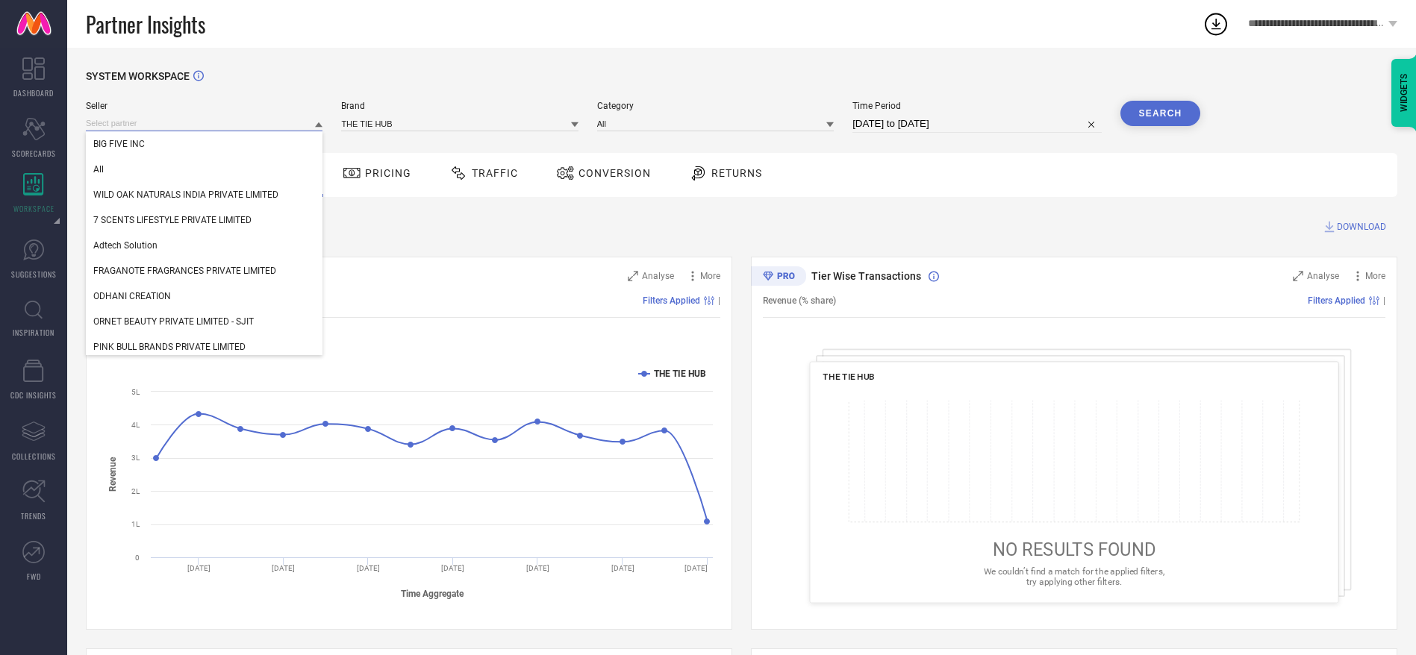
click at [272, 116] on input at bounding box center [204, 124] width 237 height 16
